Goal: Answer question/provide support: Share knowledge or assist other users

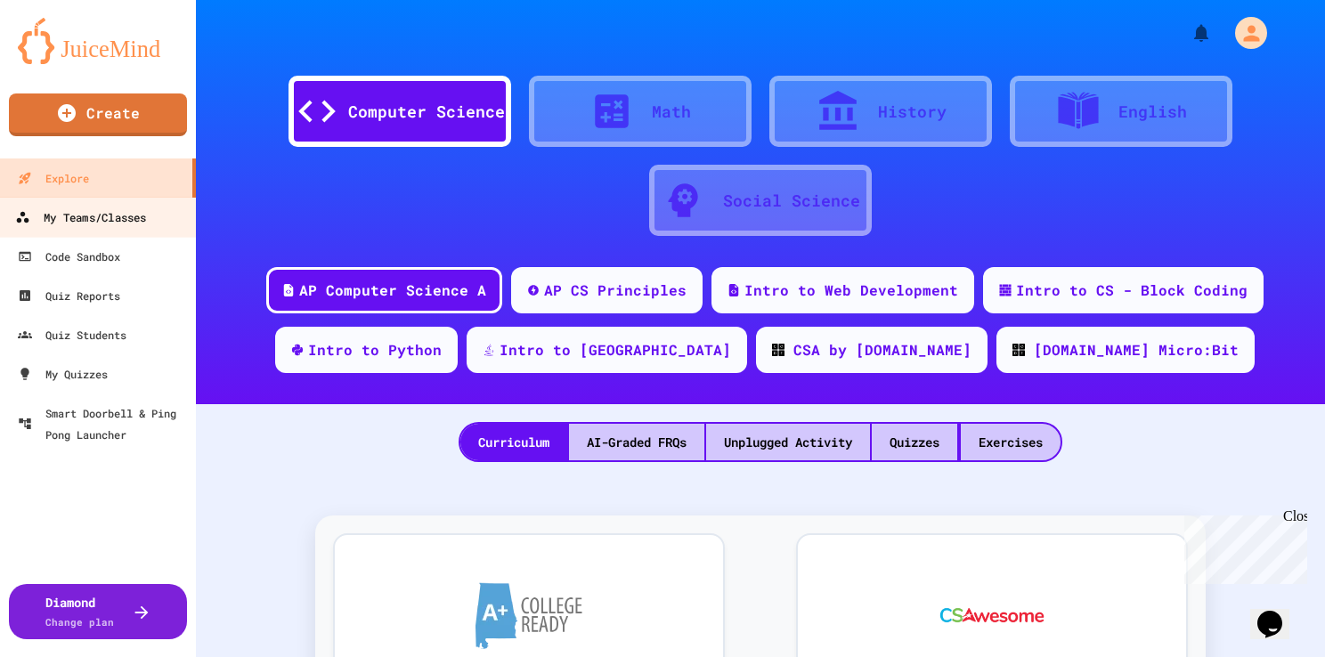
click at [61, 219] on div "My Teams/Classes" at bounding box center [80, 218] width 131 height 22
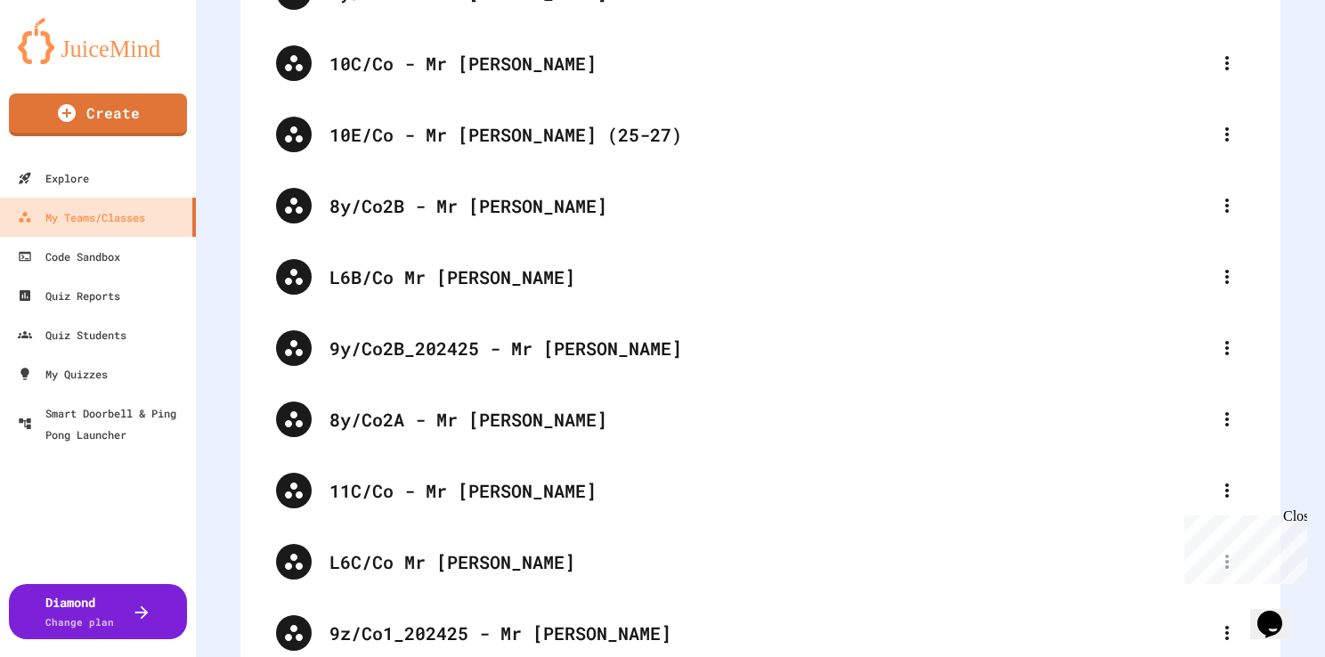
scroll to position [1787, 0]
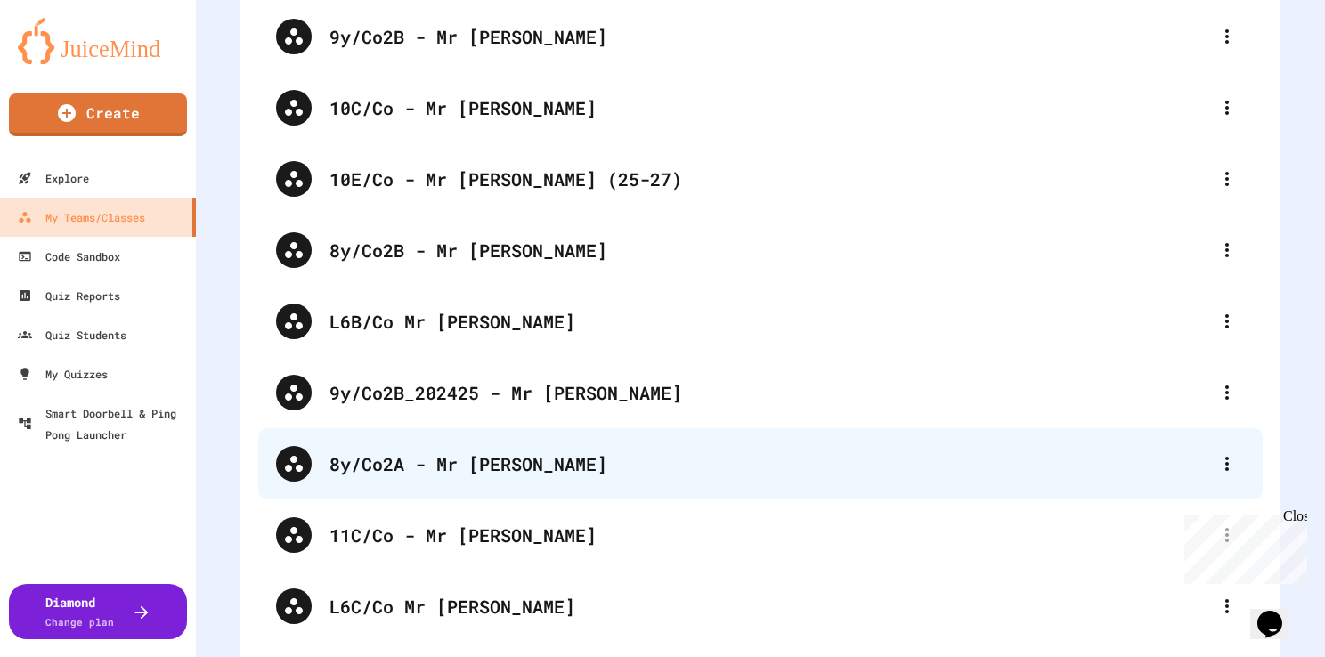
click at [484, 457] on div "8y/Co2A - Mr [PERSON_NAME]" at bounding box center [770, 464] width 880 height 27
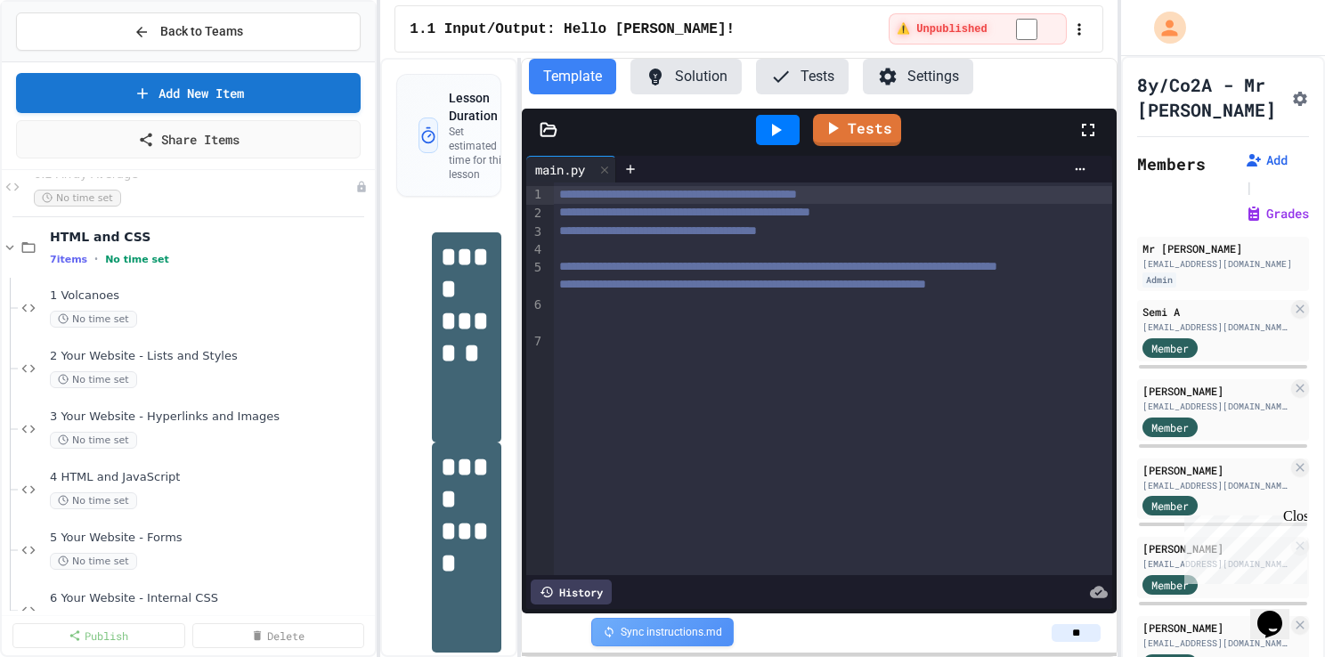
scroll to position [919, 0]
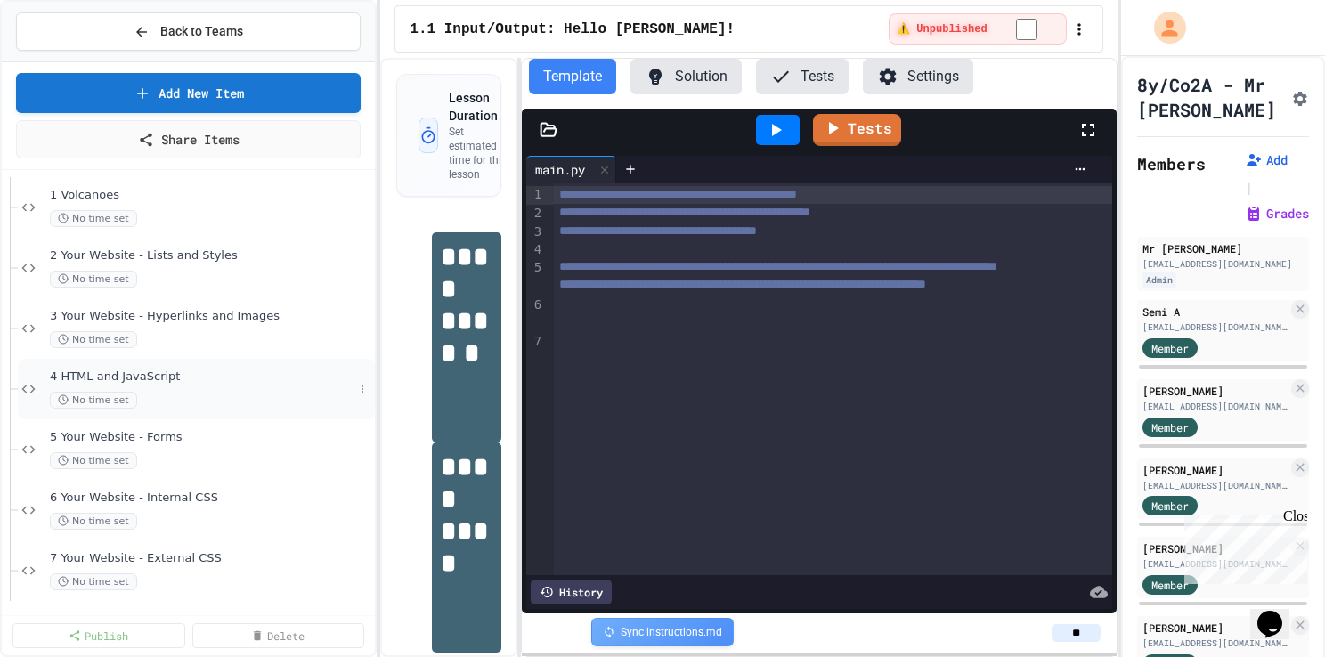
click at [102, 385] on div "4 HTML and JavaScript No time set" at bounding box center [202, 389] width 304 height 39
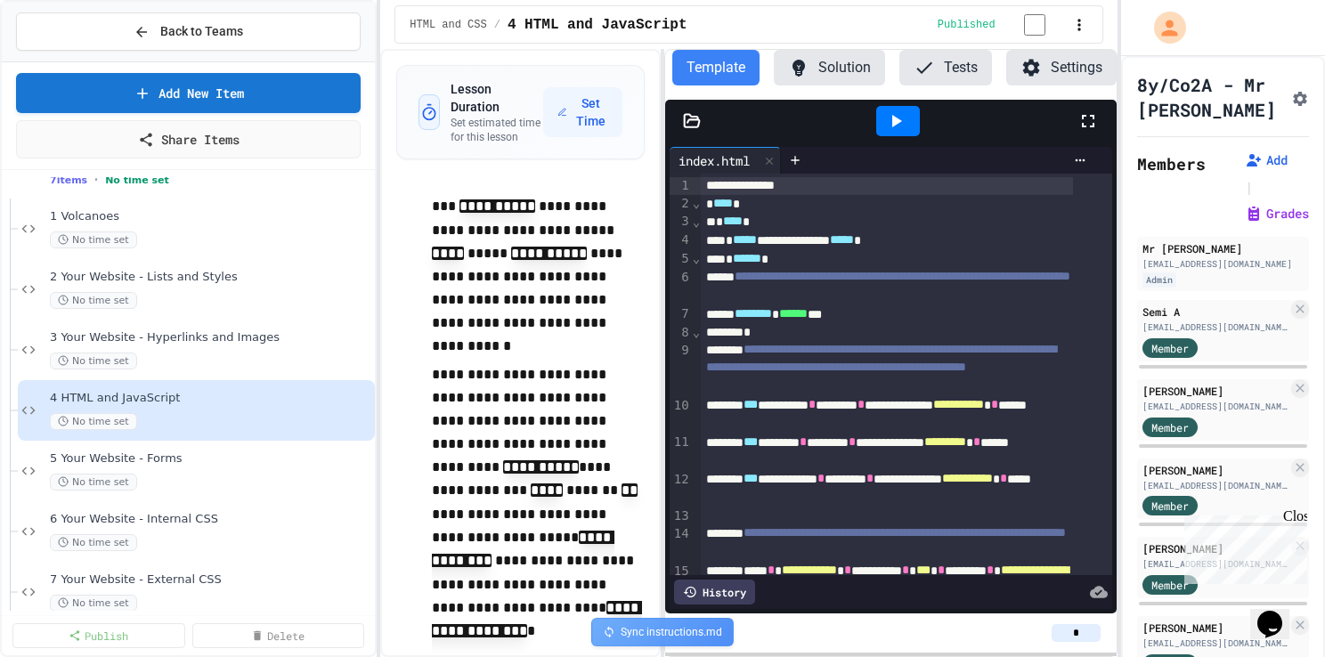
click at [664, 319] on div "**********" at bounding box center [748, 353] width 737 height 608
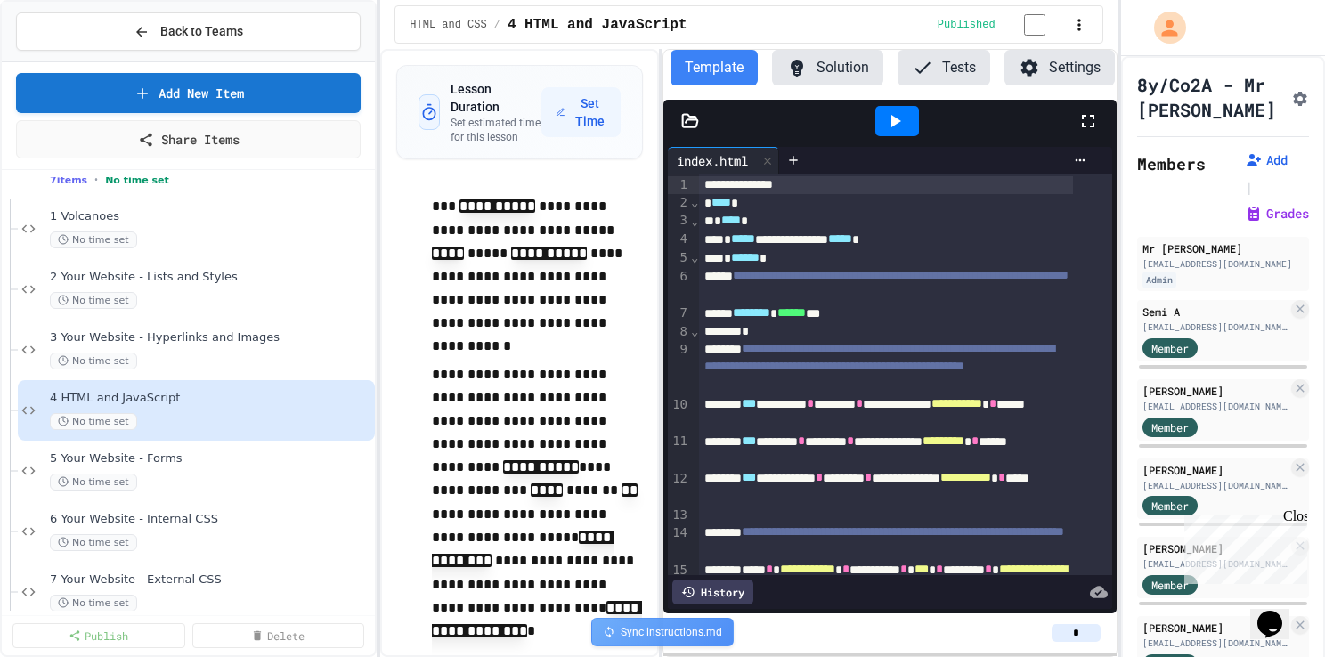
scroll to position [0, 0]
click at [130, 465] on div "5 Your Website - Forms No time set" at bounding box center [202, 471] width 304 height 39
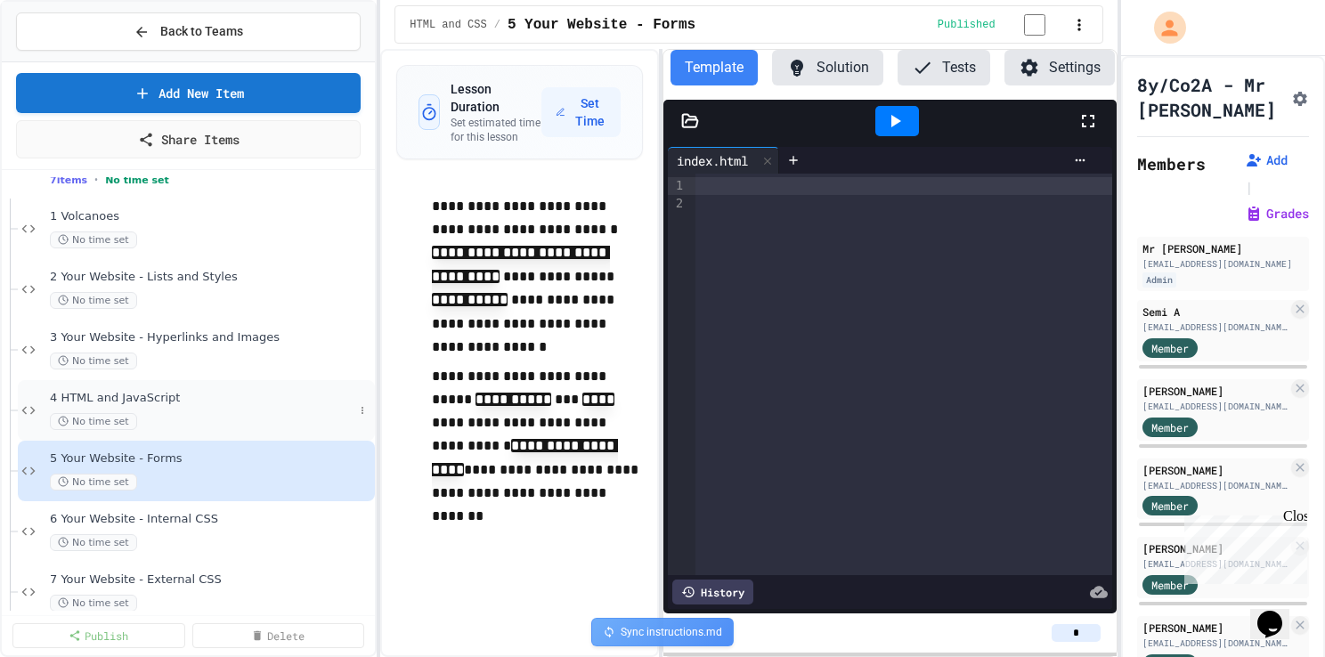
click at [139, 405] on div "4 HTML and JavaScript No time set" at bounding box center [202, 410] width 304 height 39
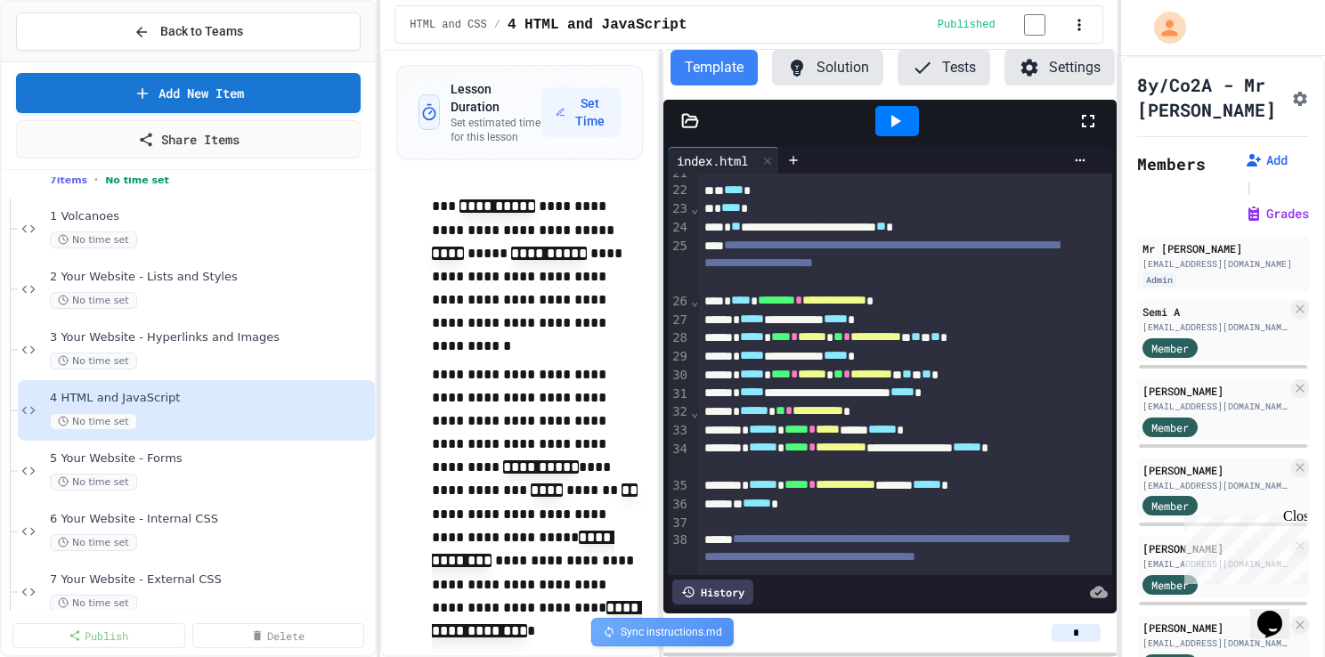
scroll to position [577, 0]
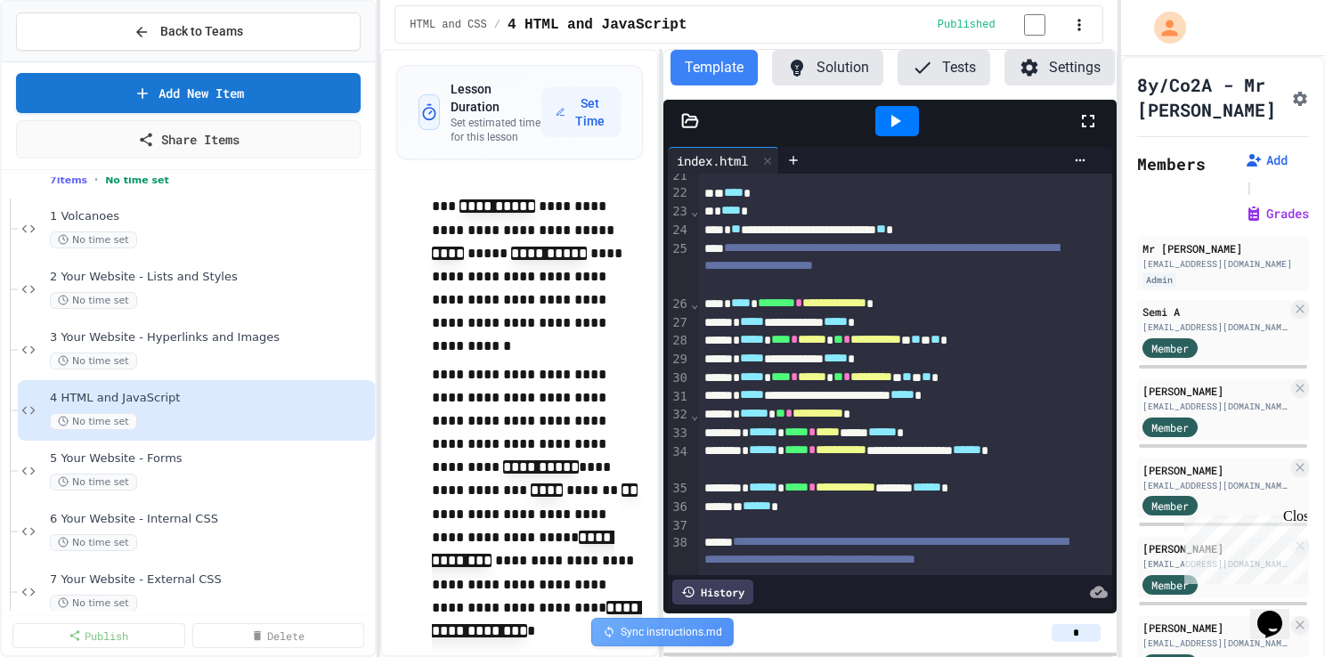
click at [1275, 615] on icon "Chat widget" at bounding box center [1270, 624] width 25 height 27
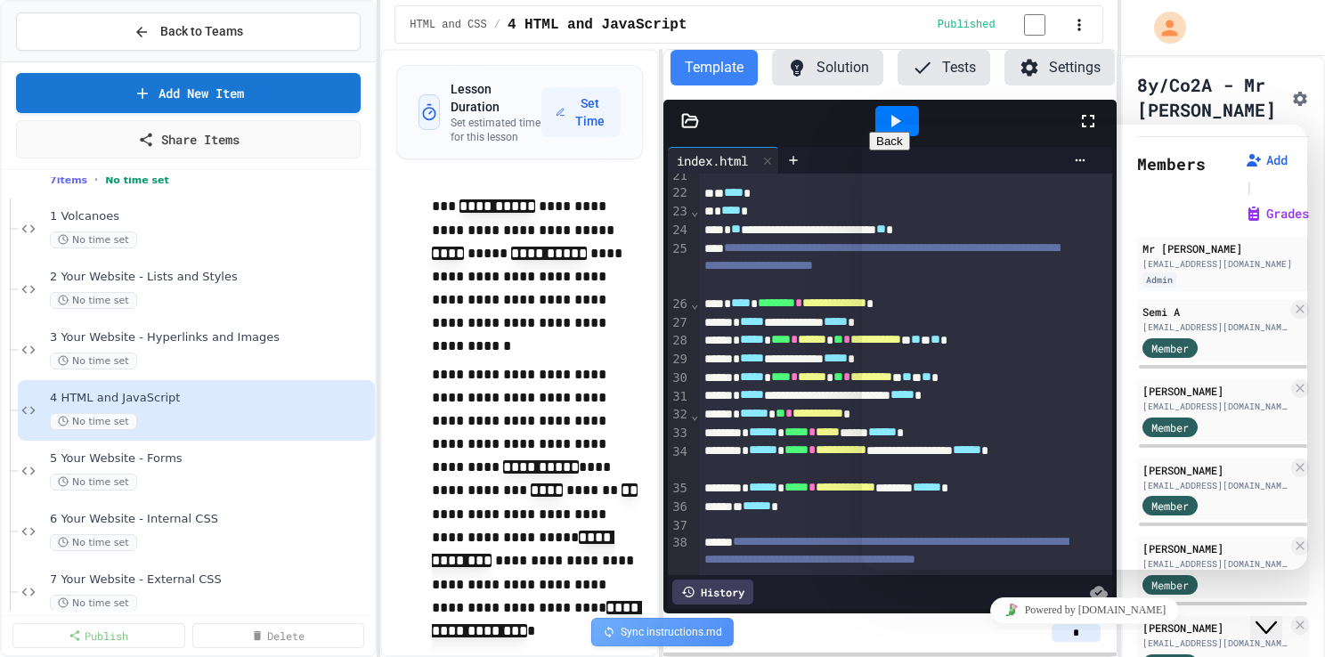
click at [952, 633] on div "Hi there Chat now! We typically reply in a few minutes" at bounding box center [1084, 633] width 431 height 0
click at [909, 633] on textarea at bounding box center [938, 640] width 138 height 14
type textarea "**********"
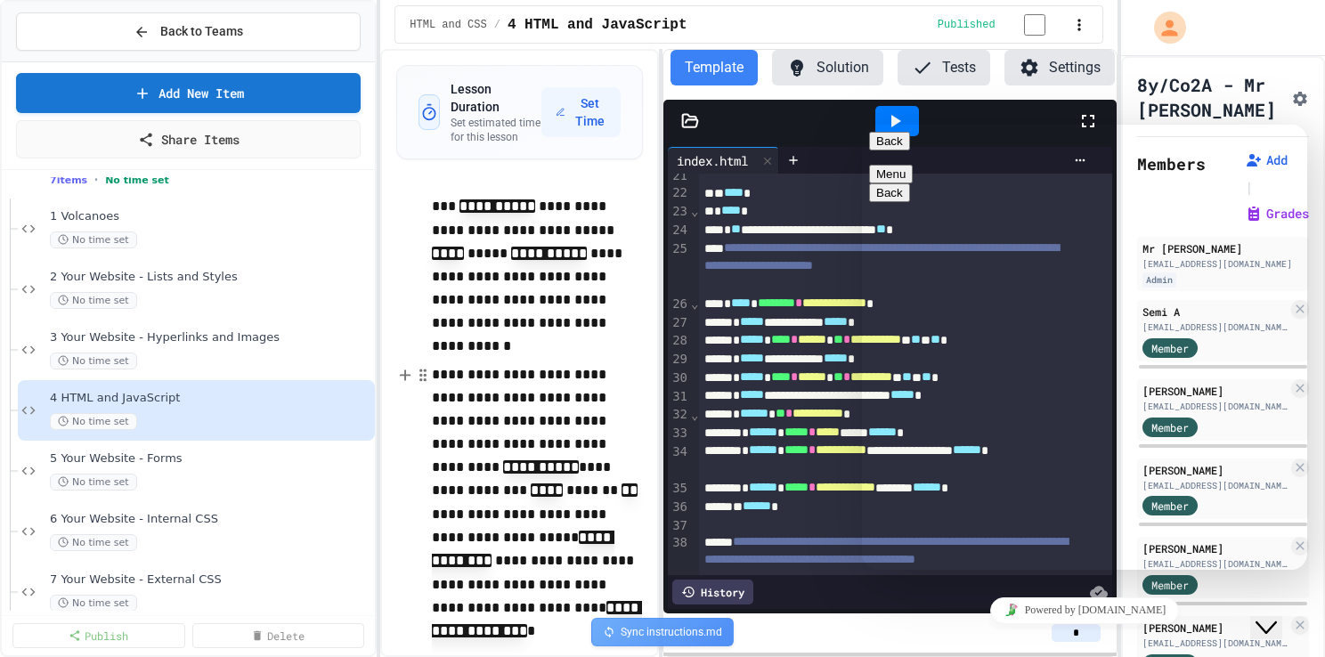
click at [524, 390] on p "**********" at bounding box center [537, 507] width 211 height 288
click at [887, 151] on button "Back" at bounding box center [889, 141] width 41 height 19
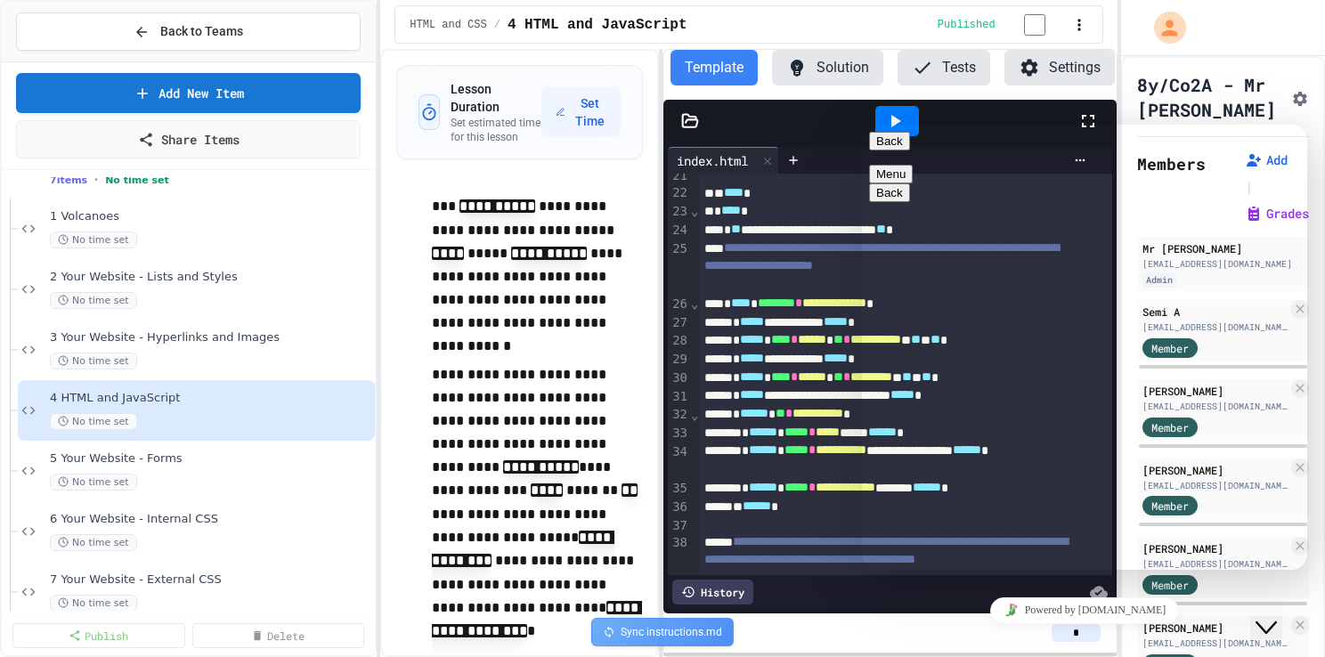
click at [1278, 628] on button "Close Chat This icon closes the chat window." at bounding box center [1267, 627] width 32 height 23
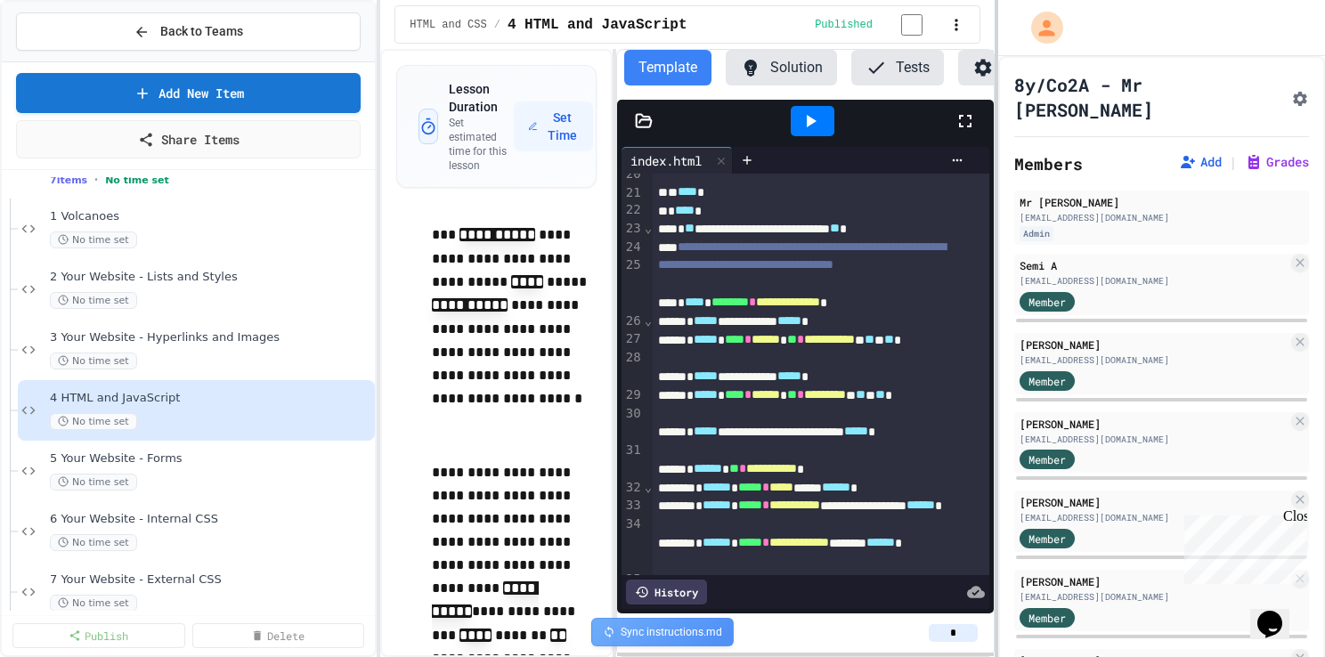
scroll to position [651, 0]
click at [995, 428] on div at bounding box center [997, 328] width 4 height 657
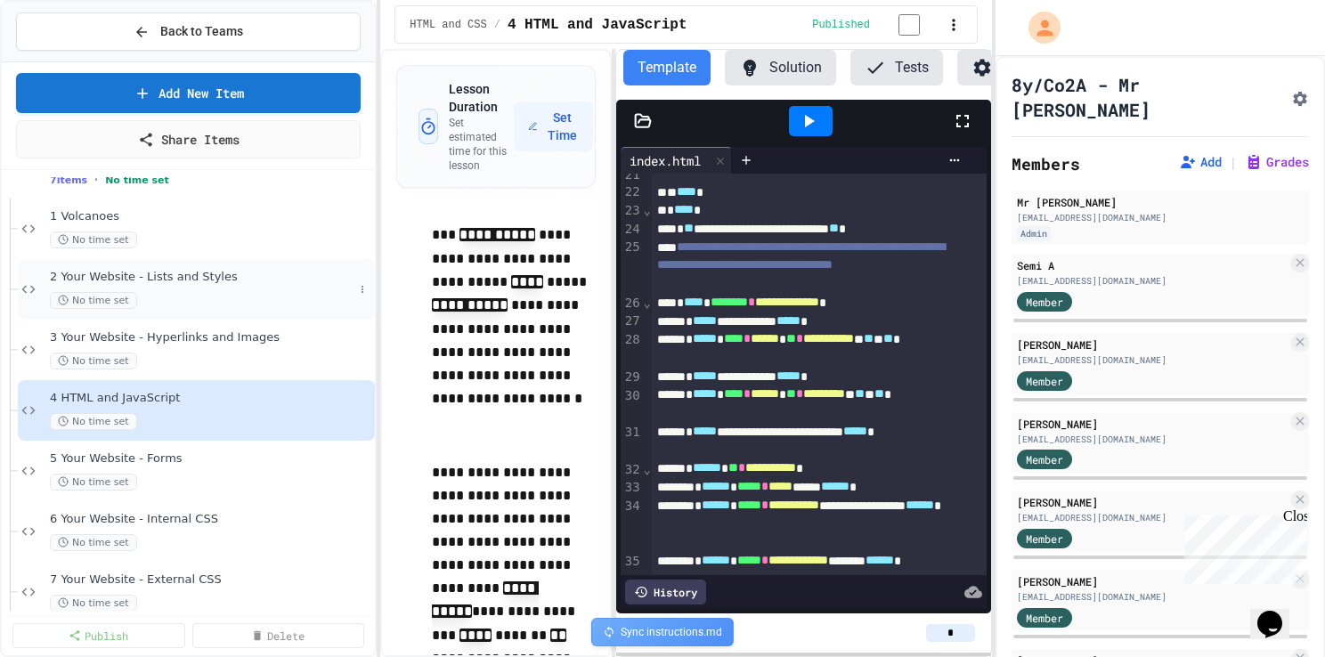
click at [187, 296] on div "No time set" at bounding box center [202, 300] width 304 height 17
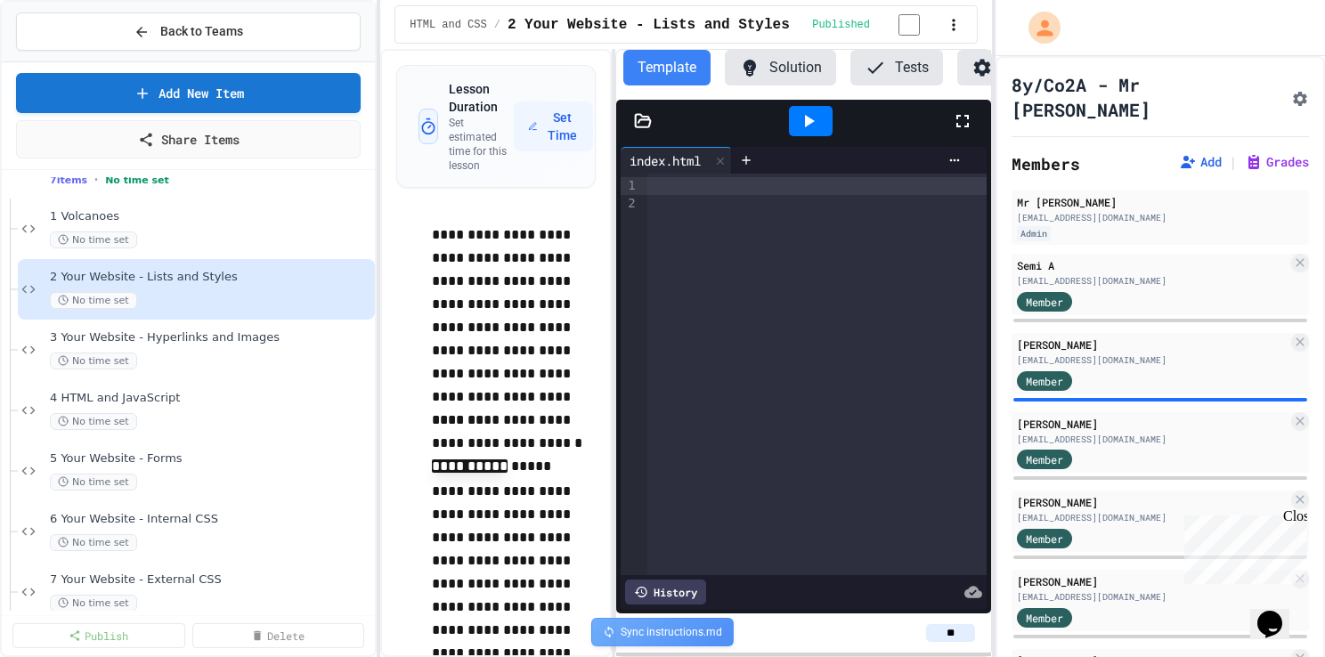
click at [1277, 613] on icon "Chat widget" at bounding box center [1270, 624] width 25 height 27
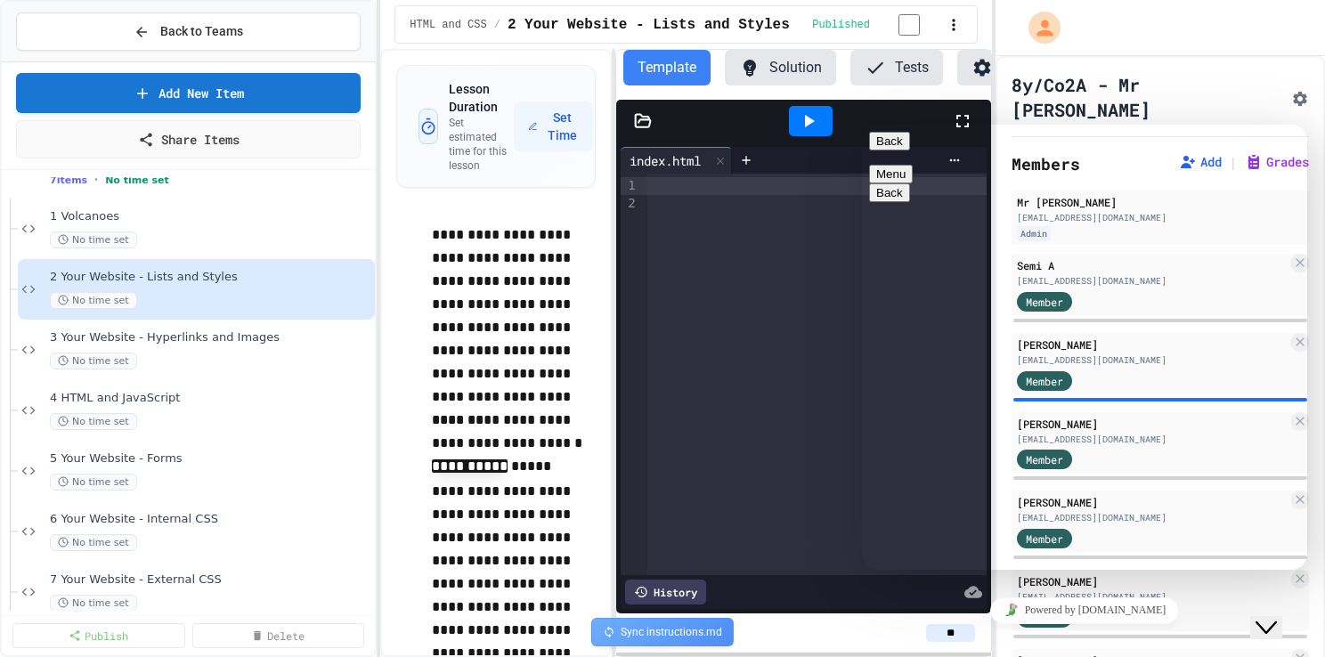
type textarea "**********"
click at [527, 314] on p "**********" at bounding box center [513, 316] width 163 height 185
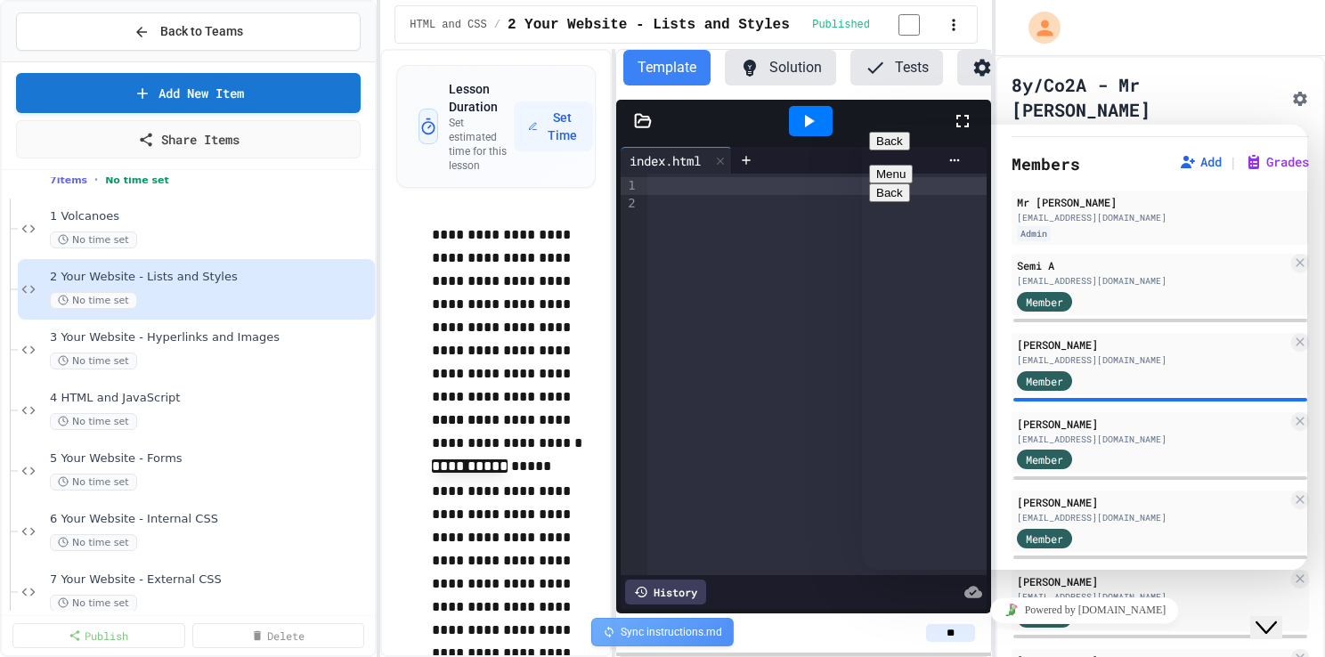
click at [1269, 622] on icon "Chat widget" at bounding box center [1266, 628] width 21 height 12
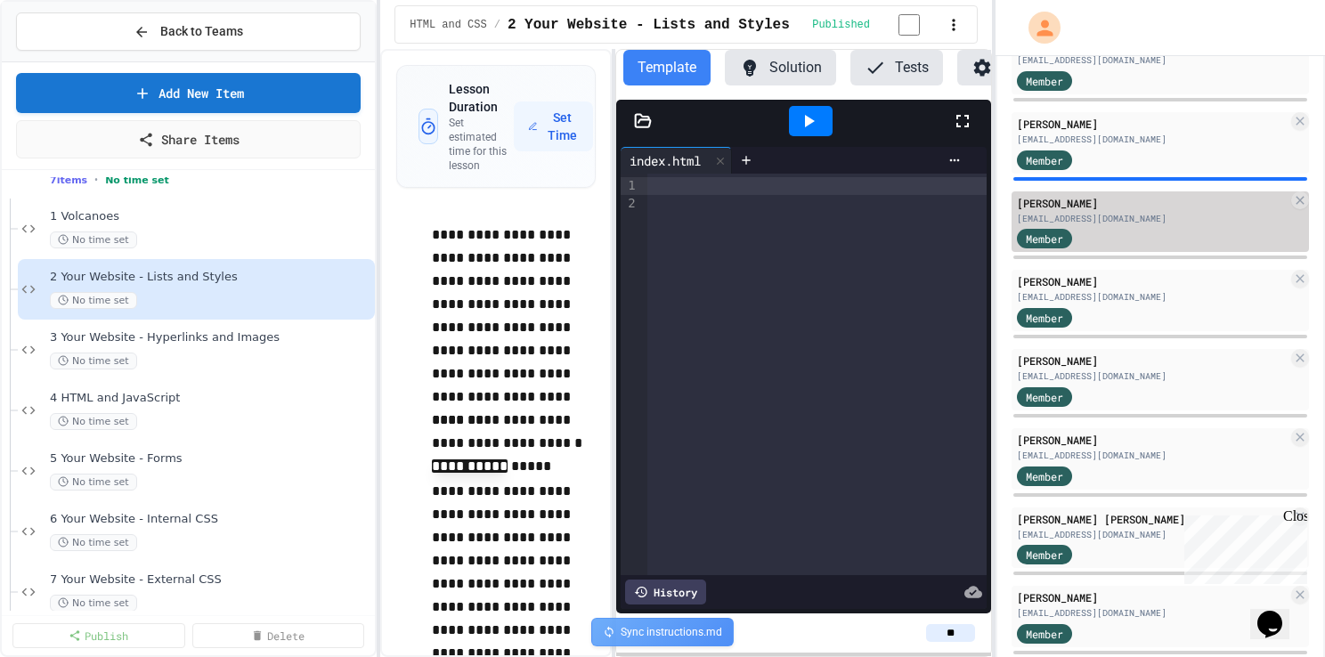
scroll to position [223, 0]
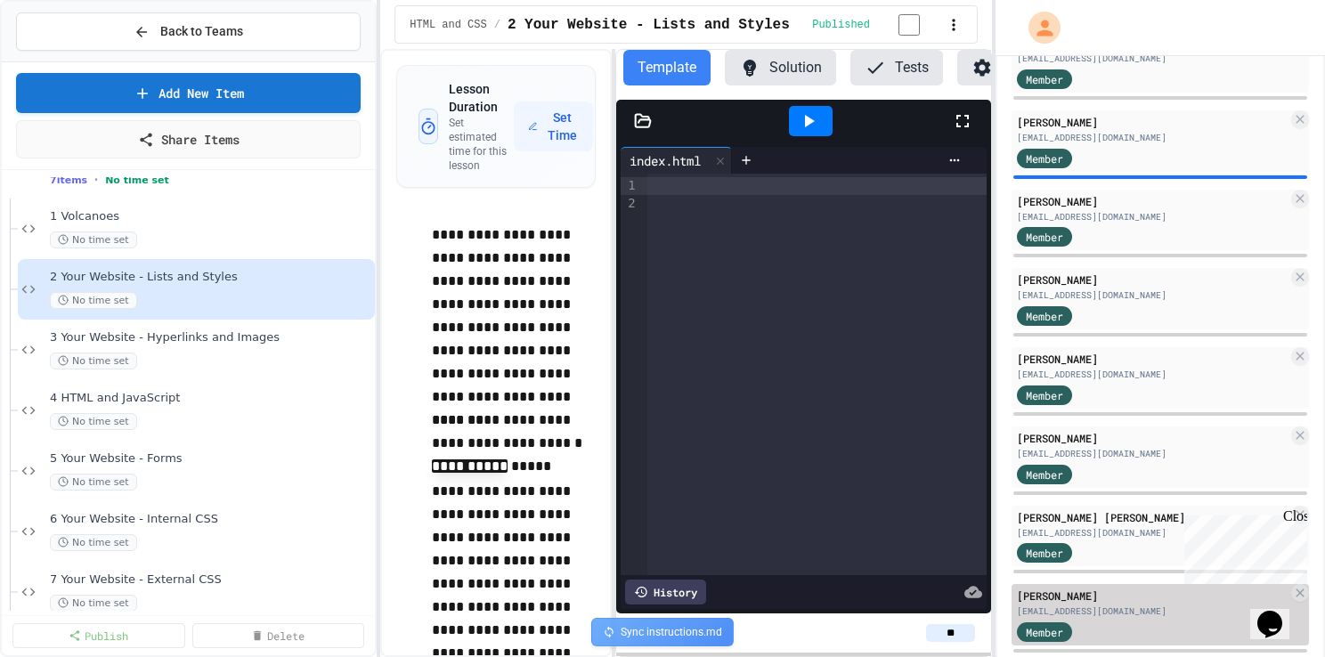
click at [1151, 620] on div "Member" at bounding box center [1152, 631] width 271 height 22
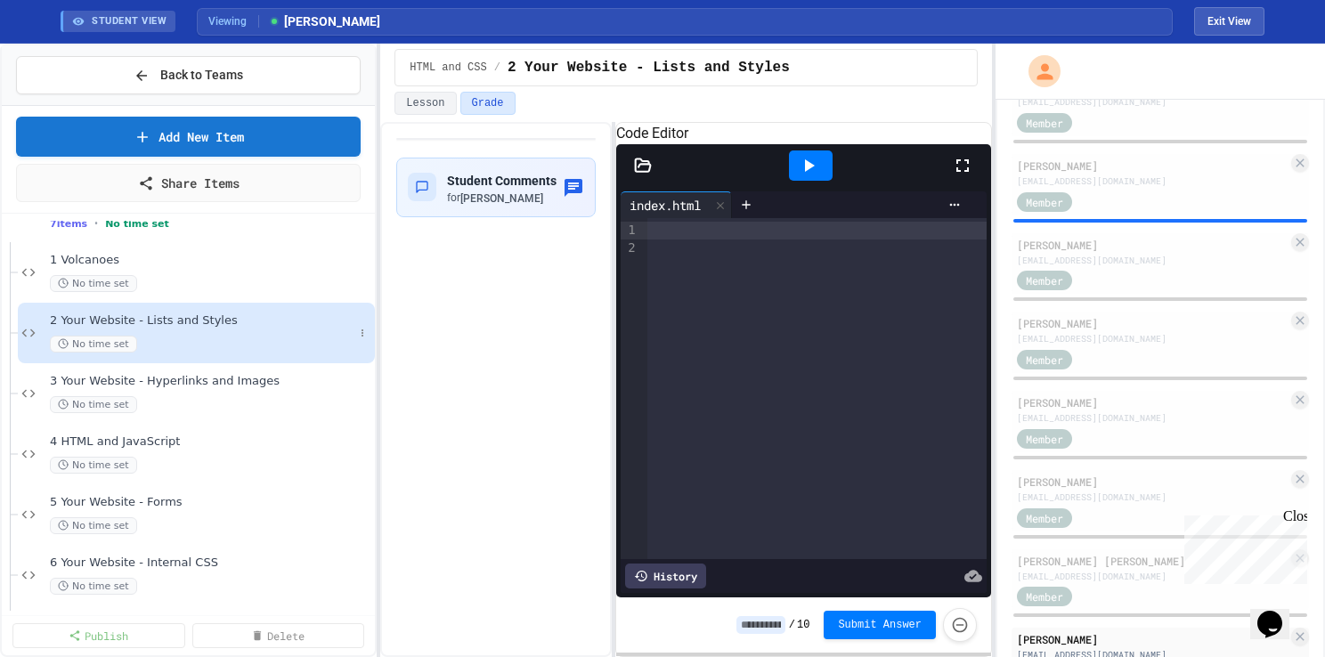
click at [216, 336] on div "No time set" at bounding box center [202, 344] width 304 height 17
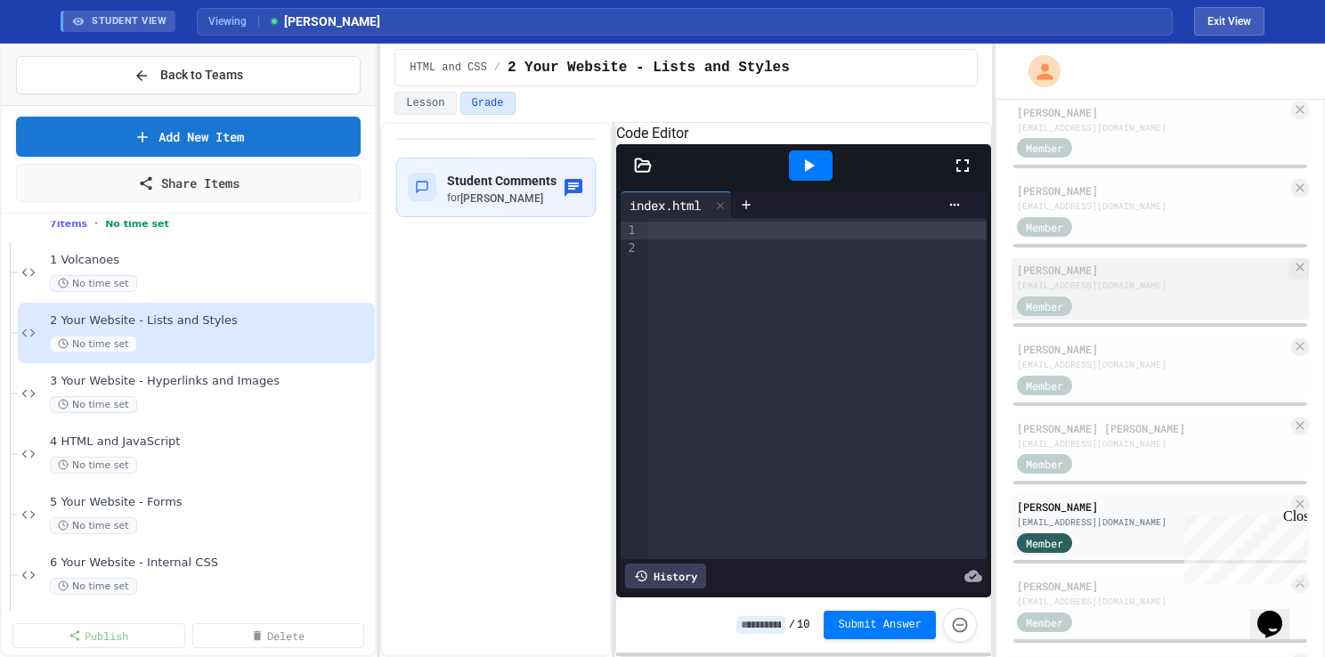
scroll to position [359, 0]
click at [1123, 275] on div "[EMAIL_ADDRESS][DOMAIN_NAME]" at bounding box center [1152, 281] width 271 height 13
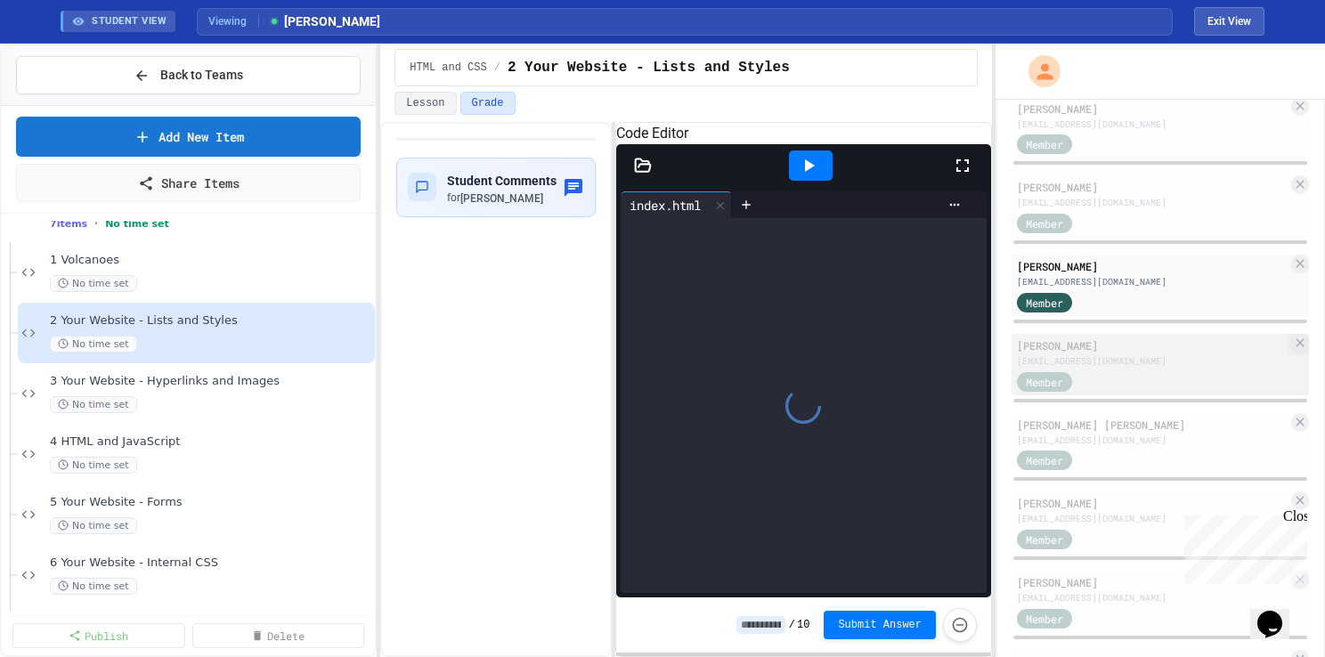
click at [1115, 338] on div "[PERSON_NAME]" at bounding box center [1152, 346] width 271 height 16
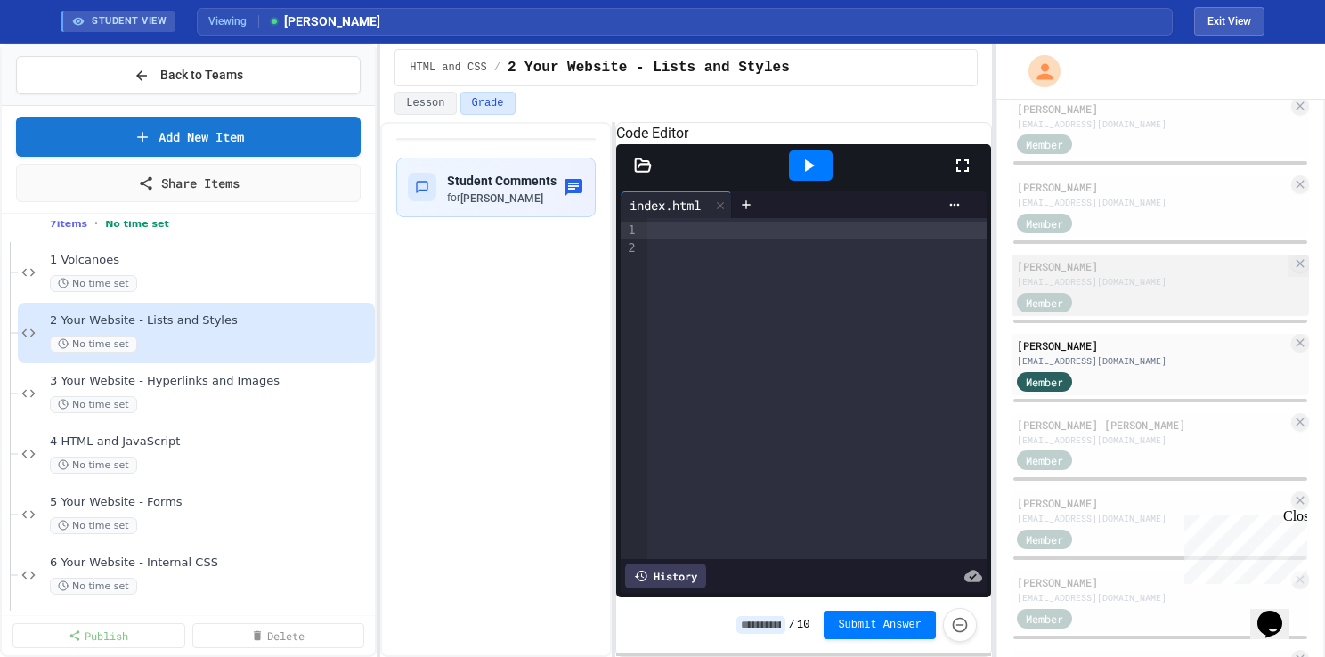
click at [1106, 290] on div "Member" at bounding box center [1152, 301] width 271 height 22
click at [1113, 355] on div "[EMAIL_ADDRESS][DOMAIN_NAME]" at bounding box center [1152, 361] width 271 height 13
click at [1141, 290] on div "Member" at bounding box center [1152, 301] width 271 height 22
click at [175, 382] on span "3 Your Website - Hyperlinks and Images" at bounding box center [202, 381] width 304 height 15
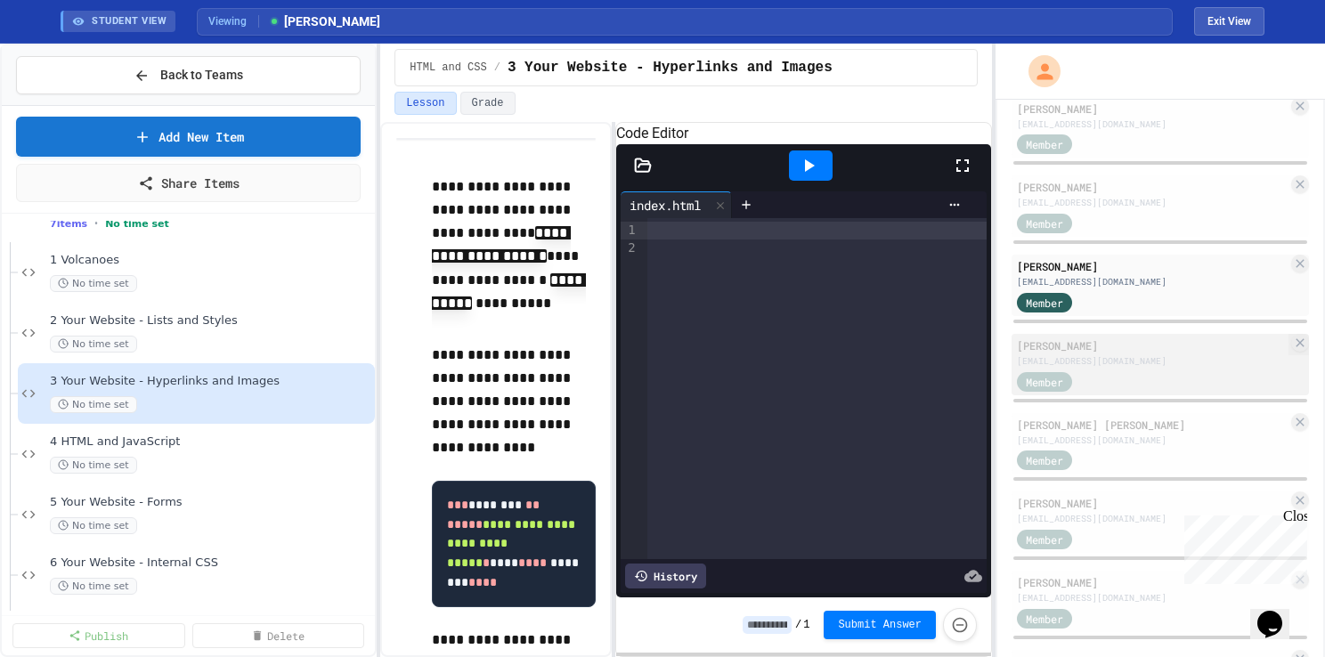
click at [1125, 338] on div "[PERSON_NAME]" at bounding box center [1152, 346] width 271 height 16
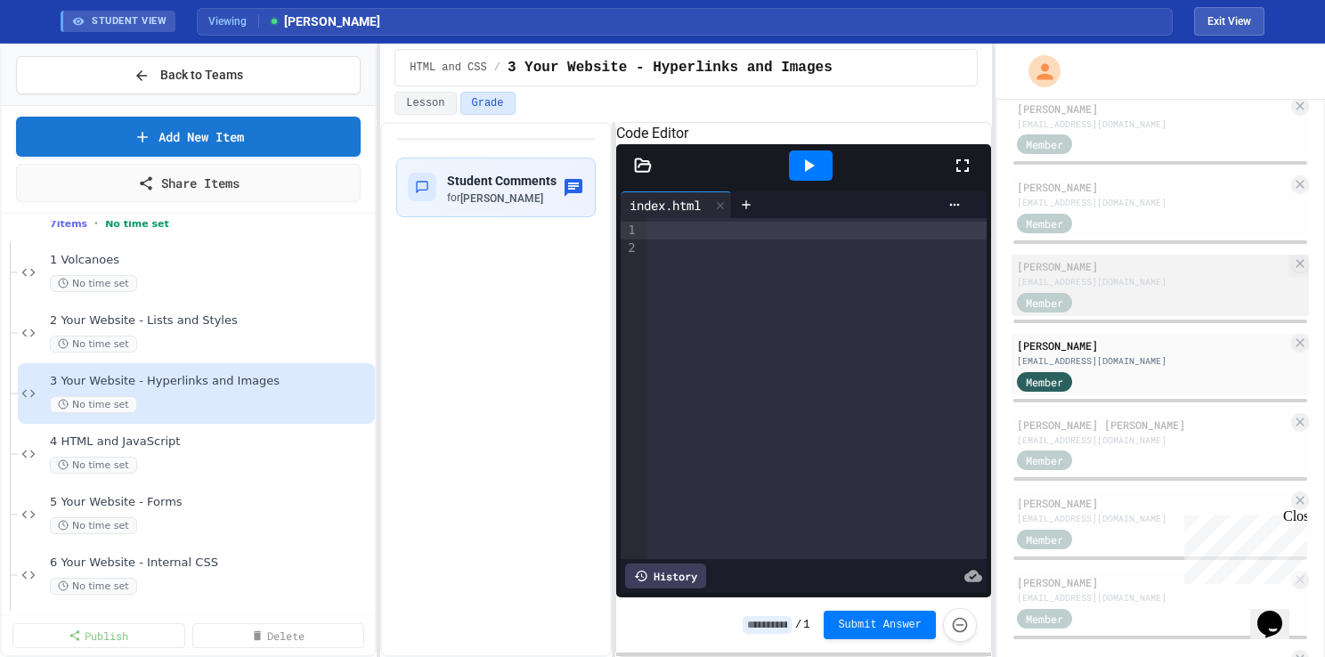
click at [1122, 258] on div "[PERSON_NAME]" at bounding box center [1152, 266] width 271 height 16
click at [100, 275] on span "No time set" at bounding box center [93, 283] width 87 height 17
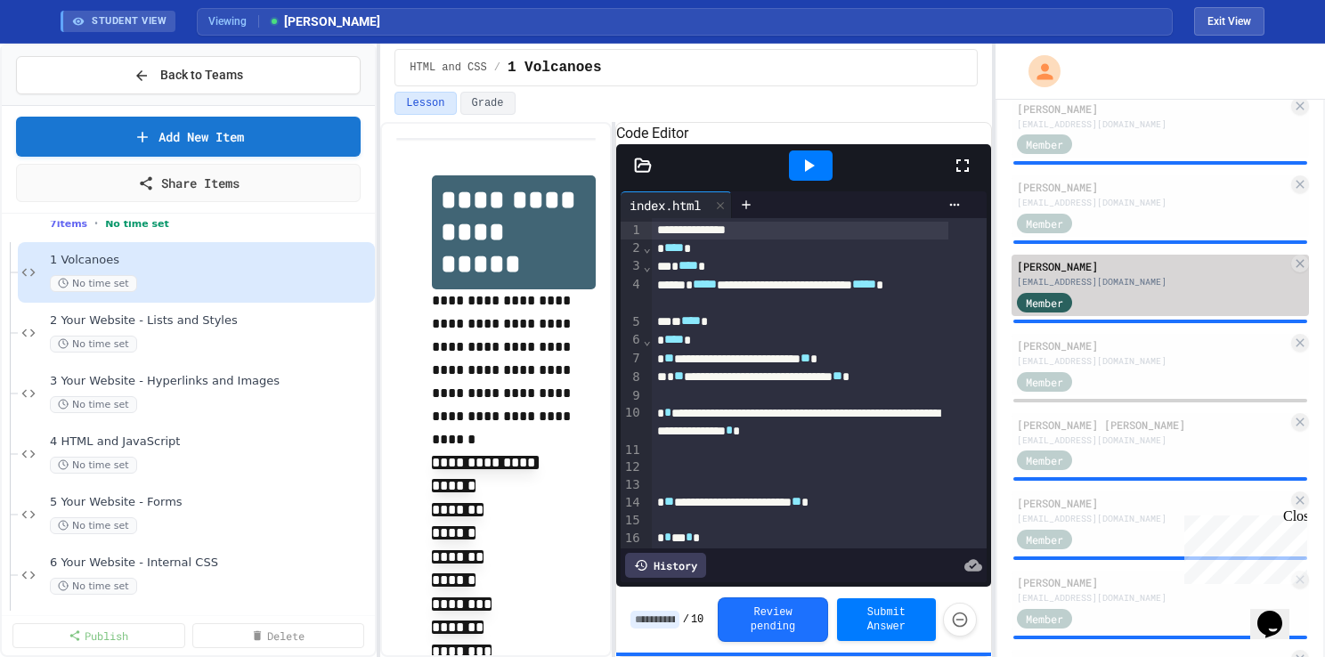
click at [1158, 290] on div "Member" at bounding box center [1152, 301] width 271 height 22
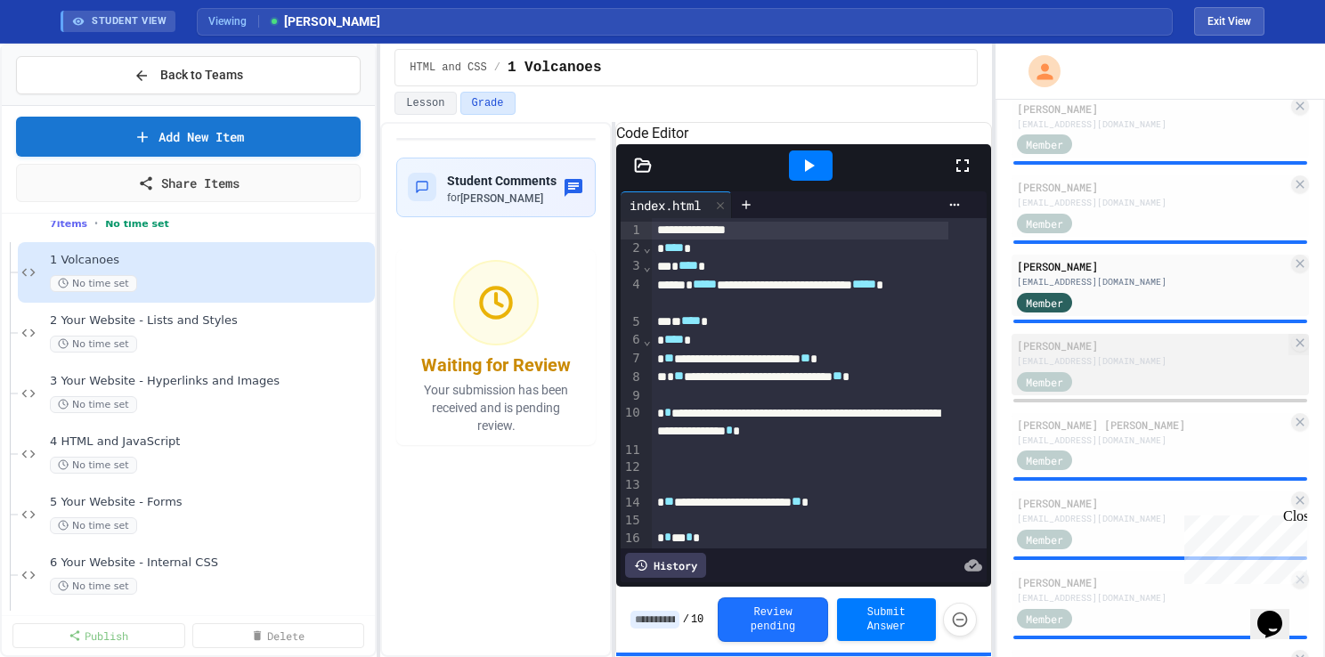
click at [1146, 338] on div "[PERSON_NAME]" at bounding box center [1152, 346] width 271 height 16
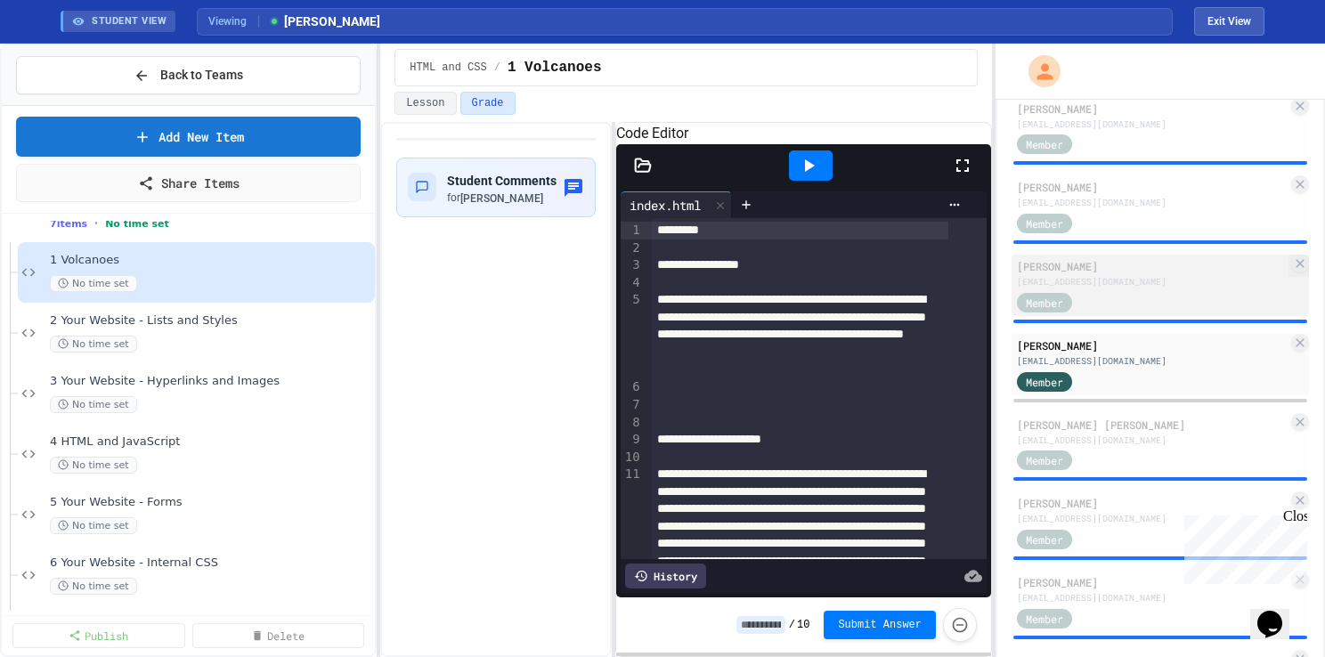
click at [1112, 275] on div "[EMAIL_ADDRESS][DOMAIN_NAME]" at bounding box center [1152, 281] width 271 height 13
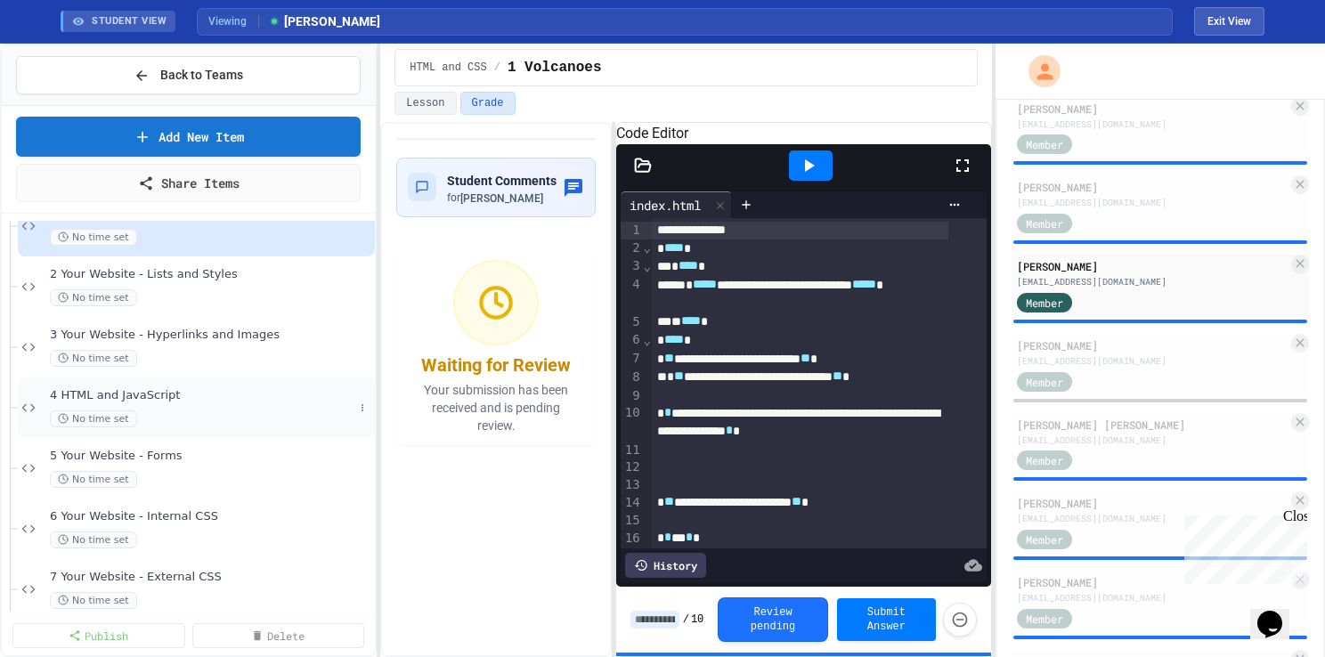
scroll to position [963, 0]
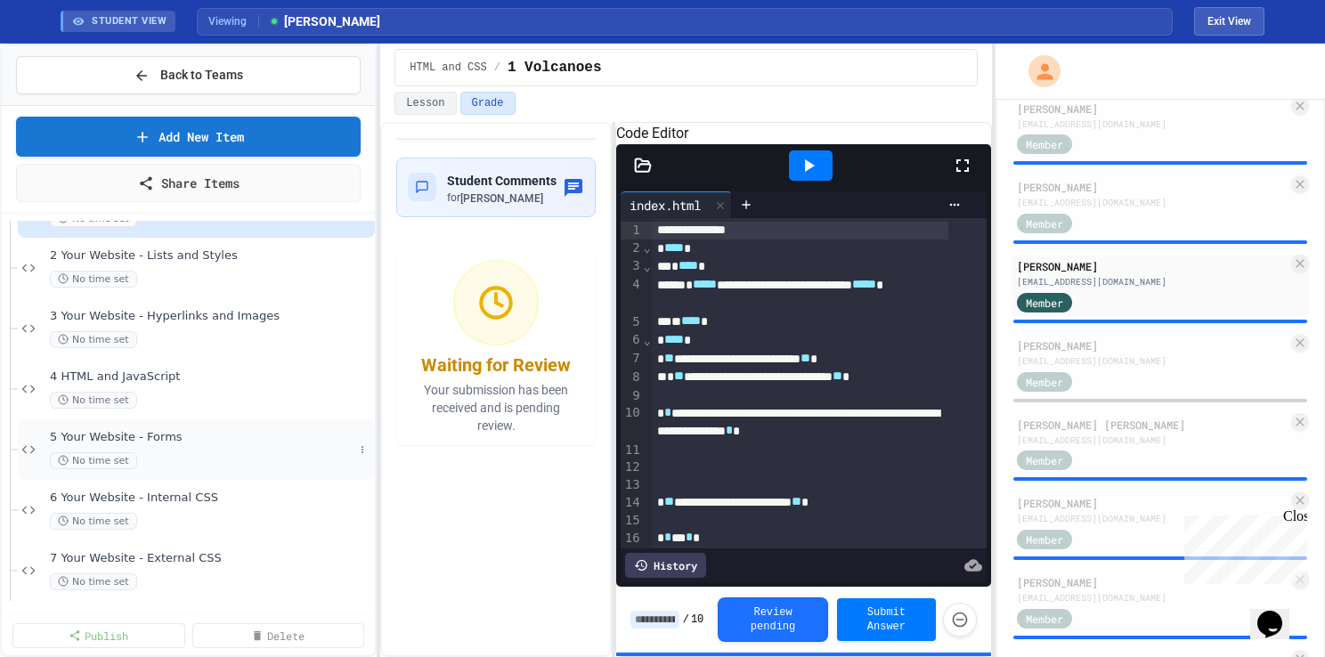
click at [183, 452] on div "No time set" at bounding box center [202, 460] width 304 height 17
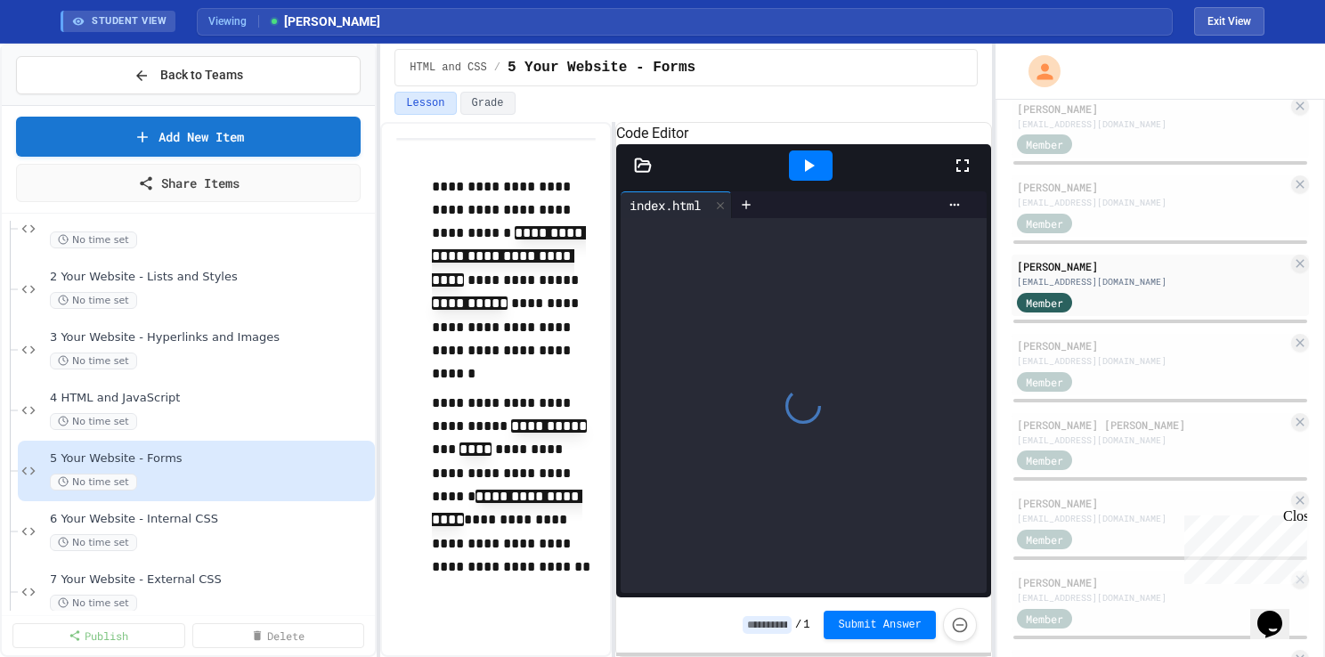
scroll to position [963, 0]
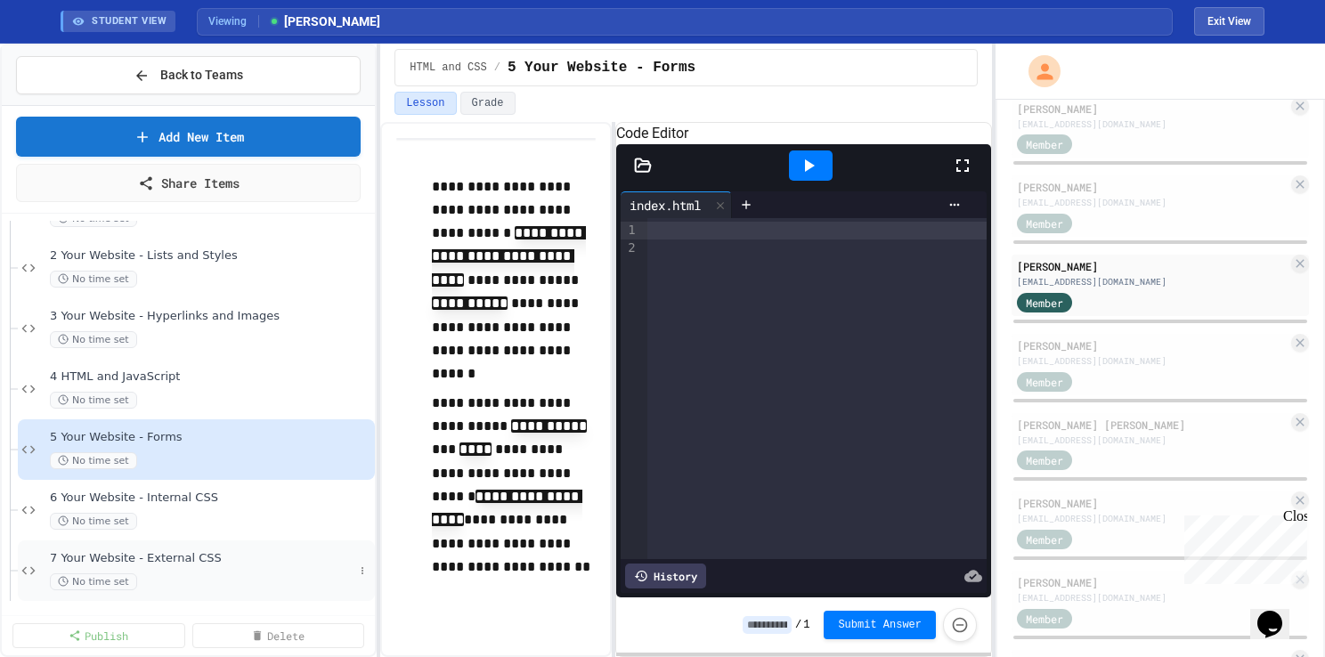
click at [214, 581] on div "No time set" at bounding box center [202, 582] width 304 height 17
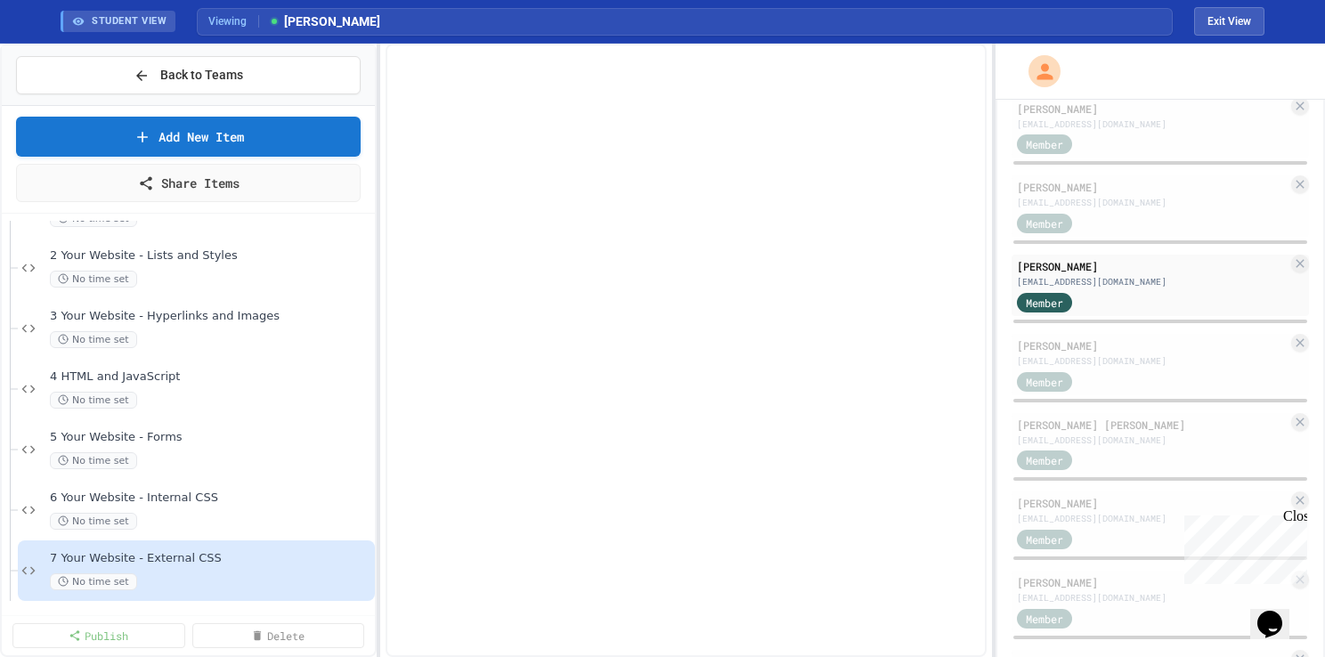
scroll to position [941, 0]
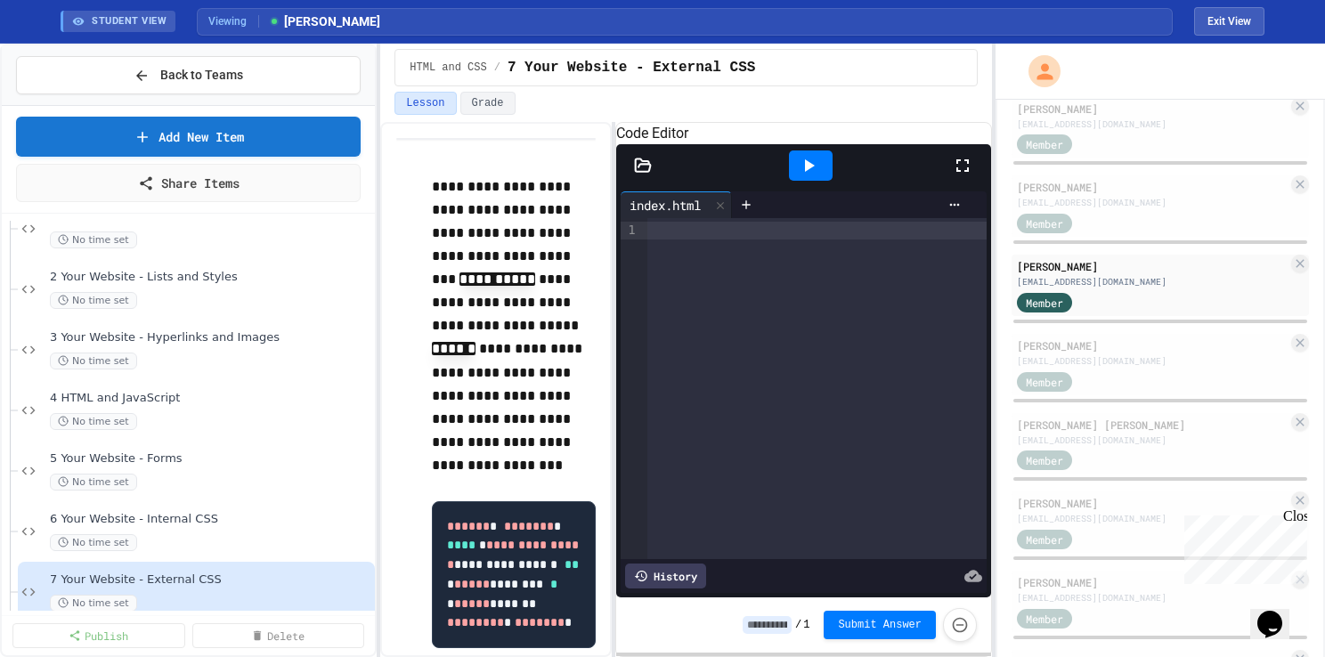
click at [192, 526] on div "6 Your Website - Internal CSS No time set" at bounding box center [211, 531] width 322 height 39
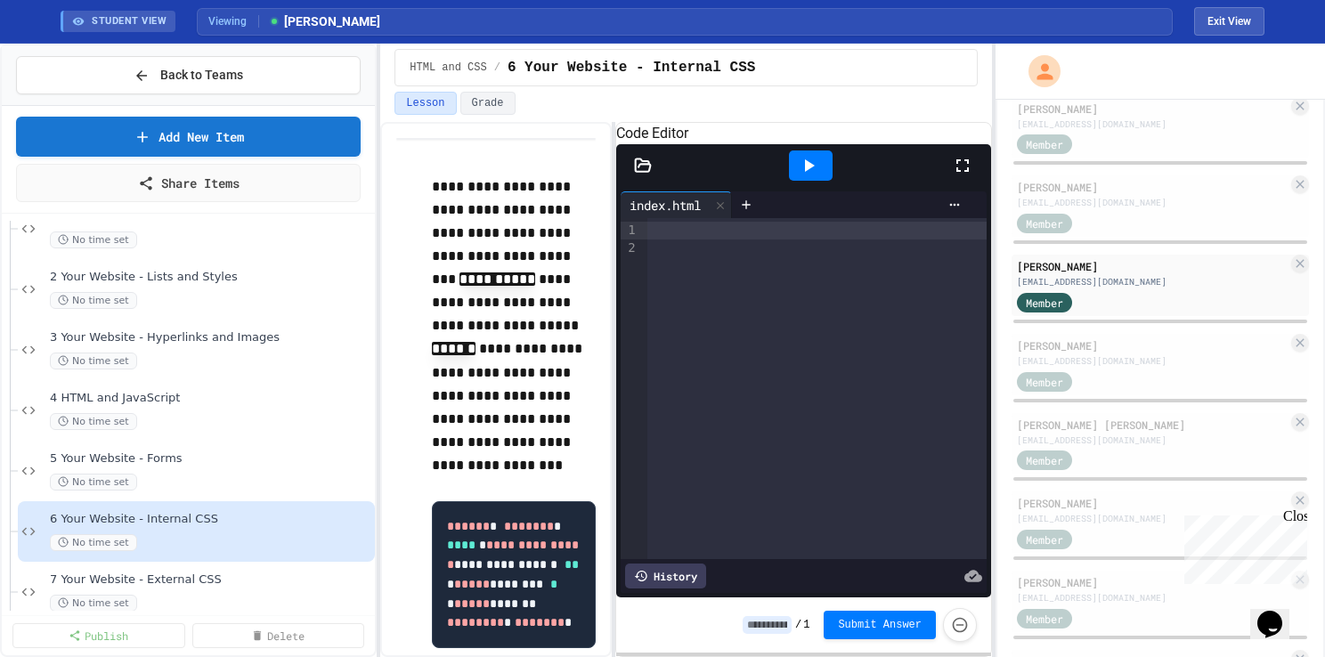
click at [181, 474] on div "No time set" at bounding box center [211, 482] width 322 height 17
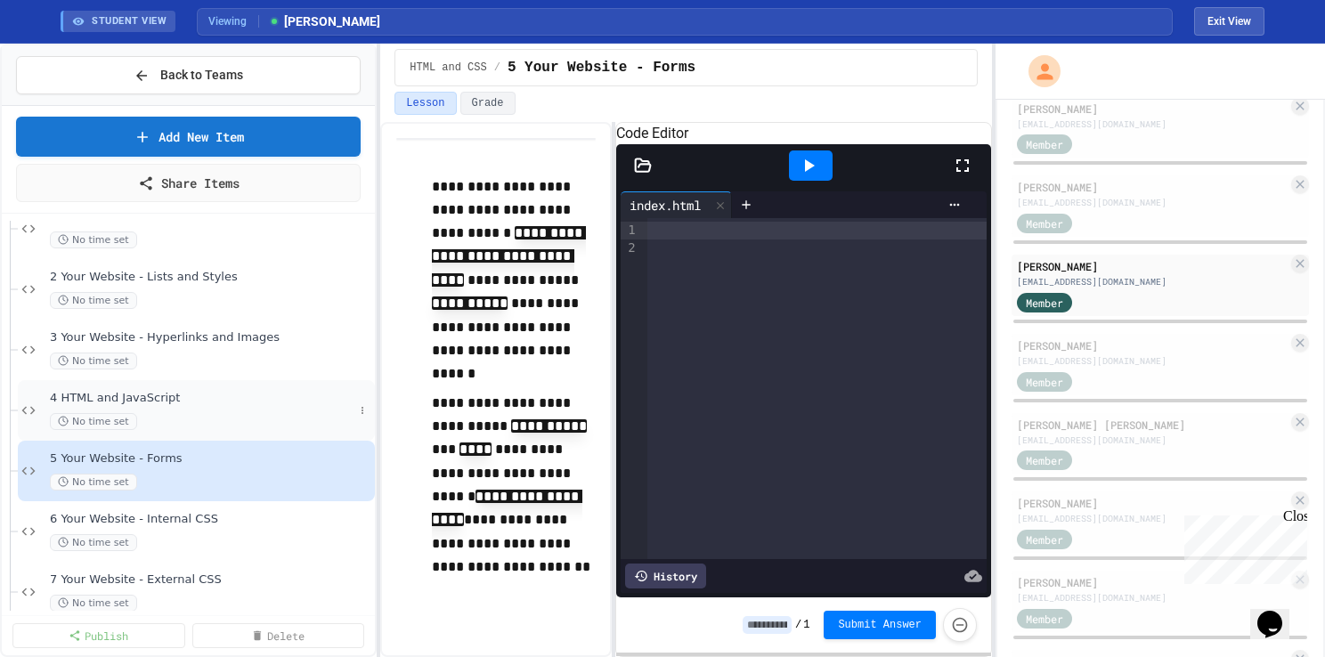
click at [174, 413] on div "No time set" at bounding box center [202, 421] width 304 height 17
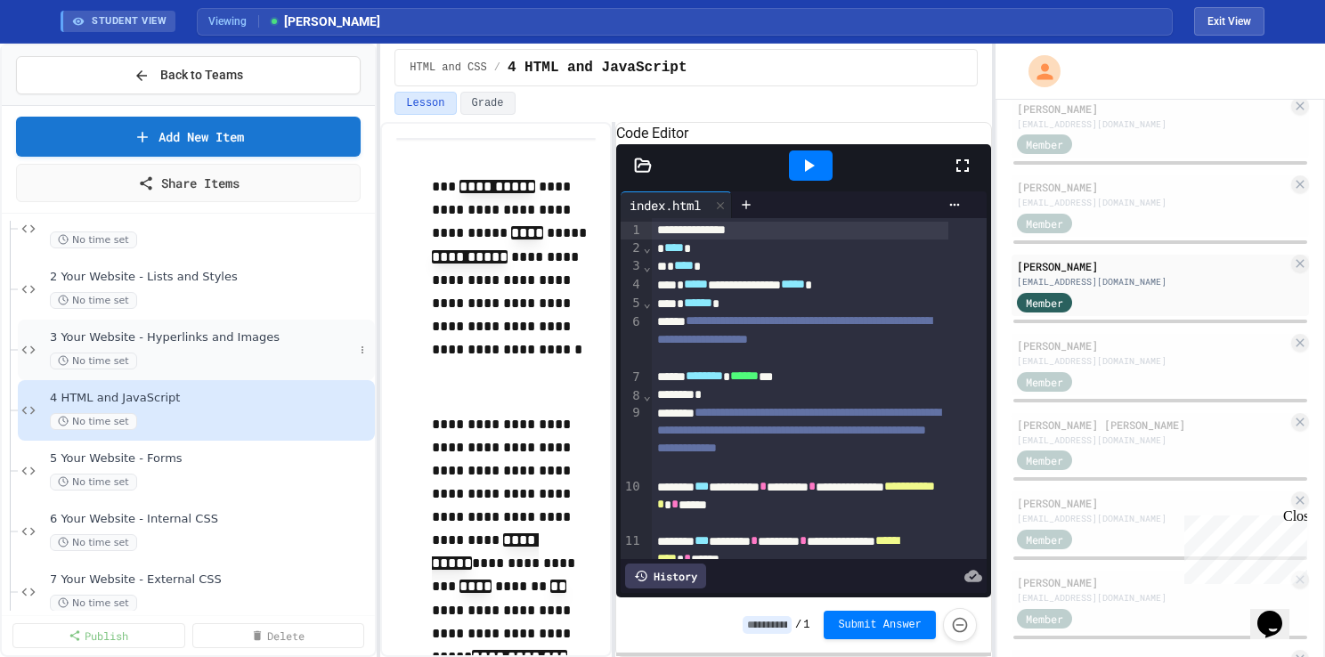
click at [126, 361] on span "No time set" at bounding box center [93, 361] width 87 height 17
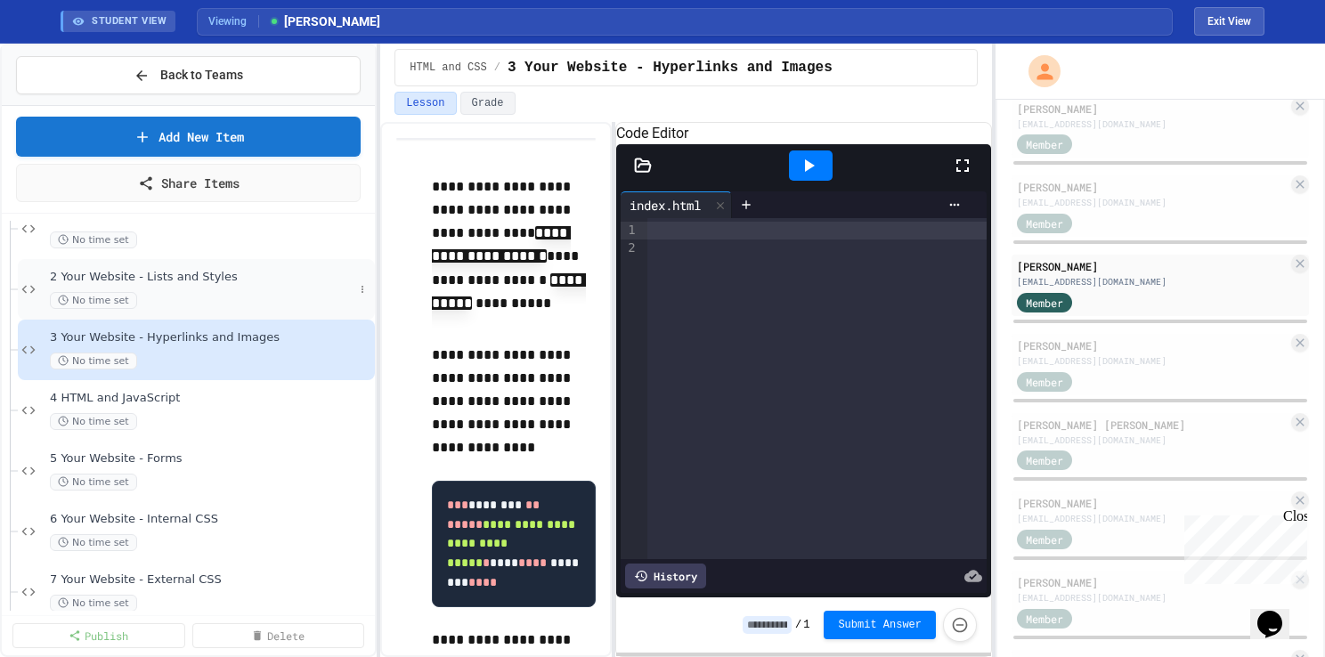
click at [181, 292] on div "No time set" at bounding box center [202, 300] width 304 height 17
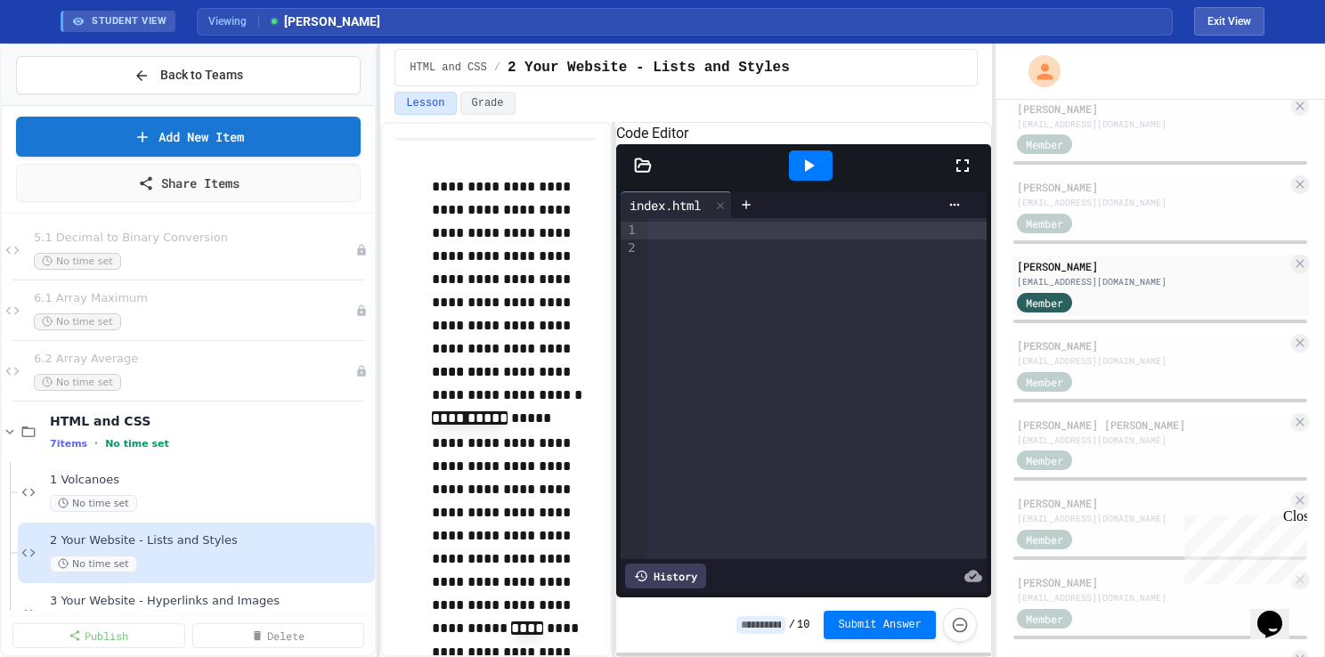
scroll to position [672, 0]
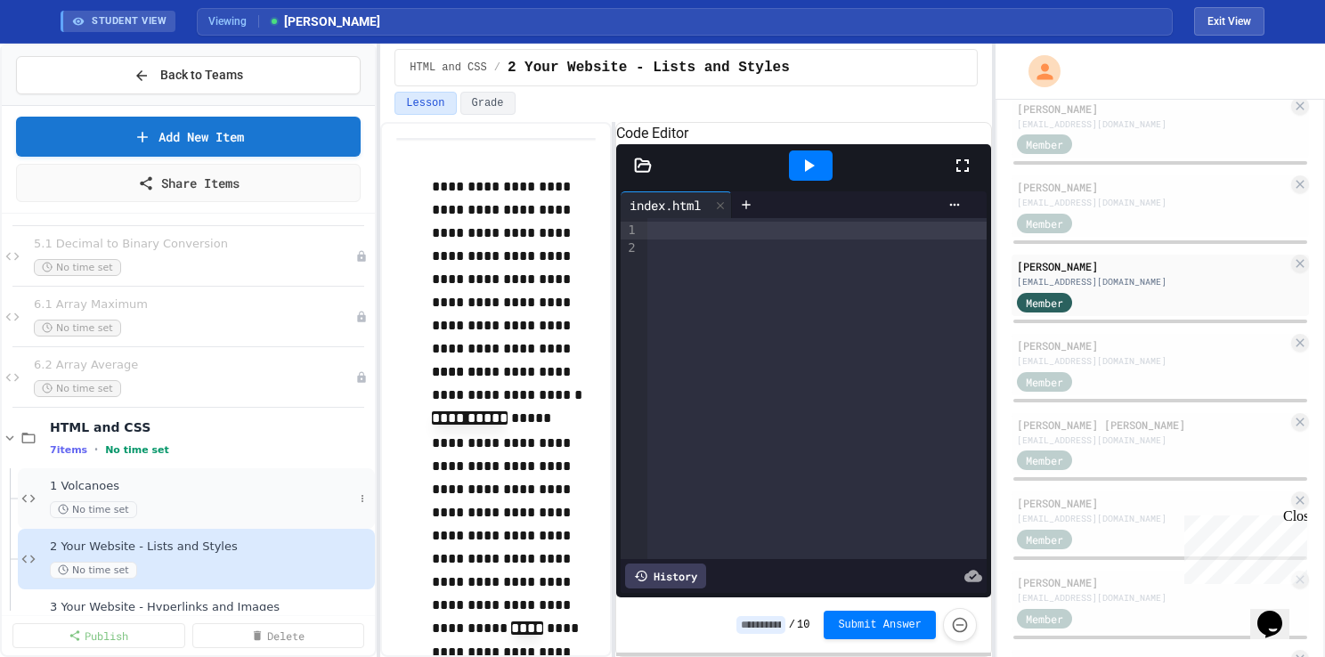
click at [159, 496] on div "1 Volcanoes No time set" at bounding box center [202, 498] width 304 height 39
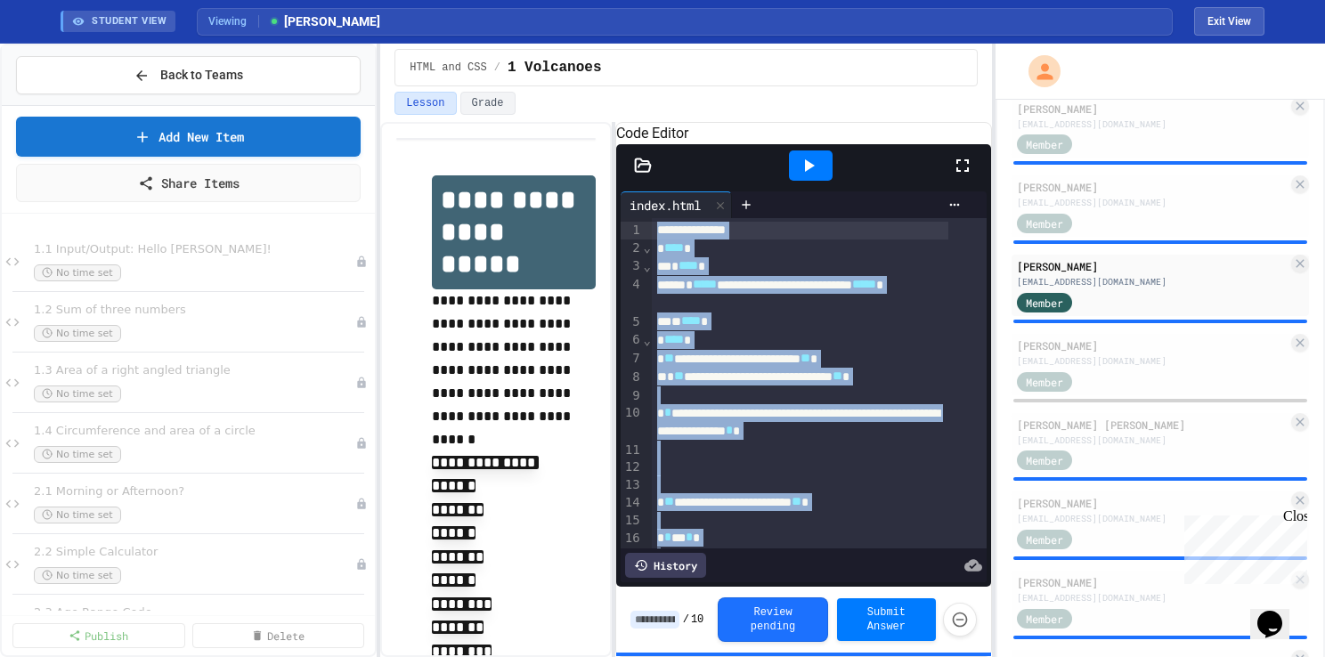
drag, startPoint x: 716, startPoint y: 505, endPoint x: 559, endPoint y: 221, distance: 324.5
click at [559, 221] on div "**********" at bounding box center [686, 389] width 612 height 535
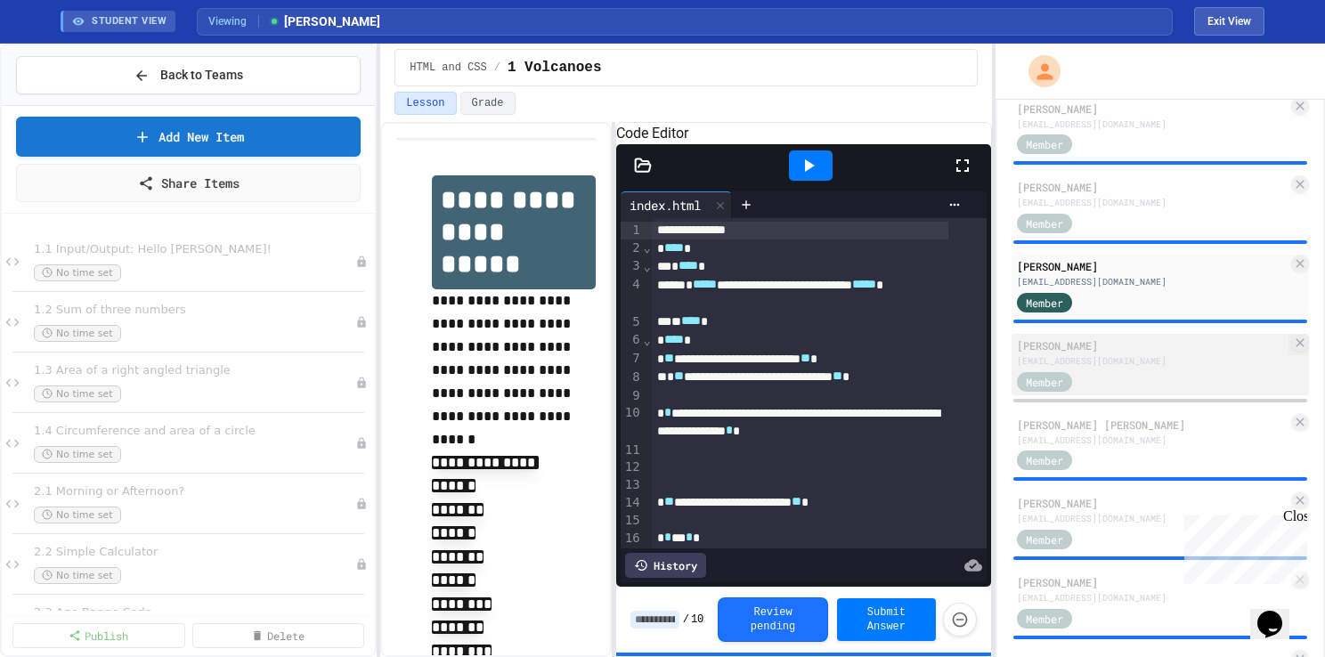
click at [1098, 338] on div "[PERSON_NAME]" at bounding box center [1152, 346] width 271 height 16
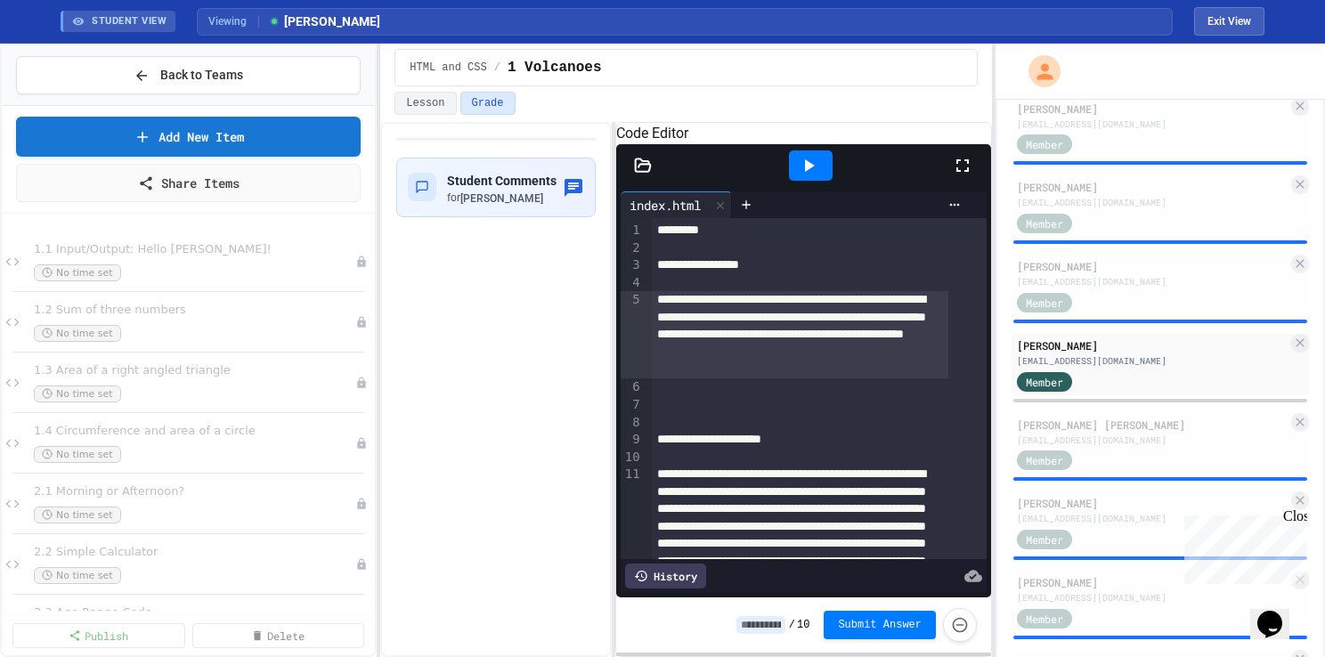
click at [809, 379] on div "**********" at bounding box center [800, 334] width 297 height 87
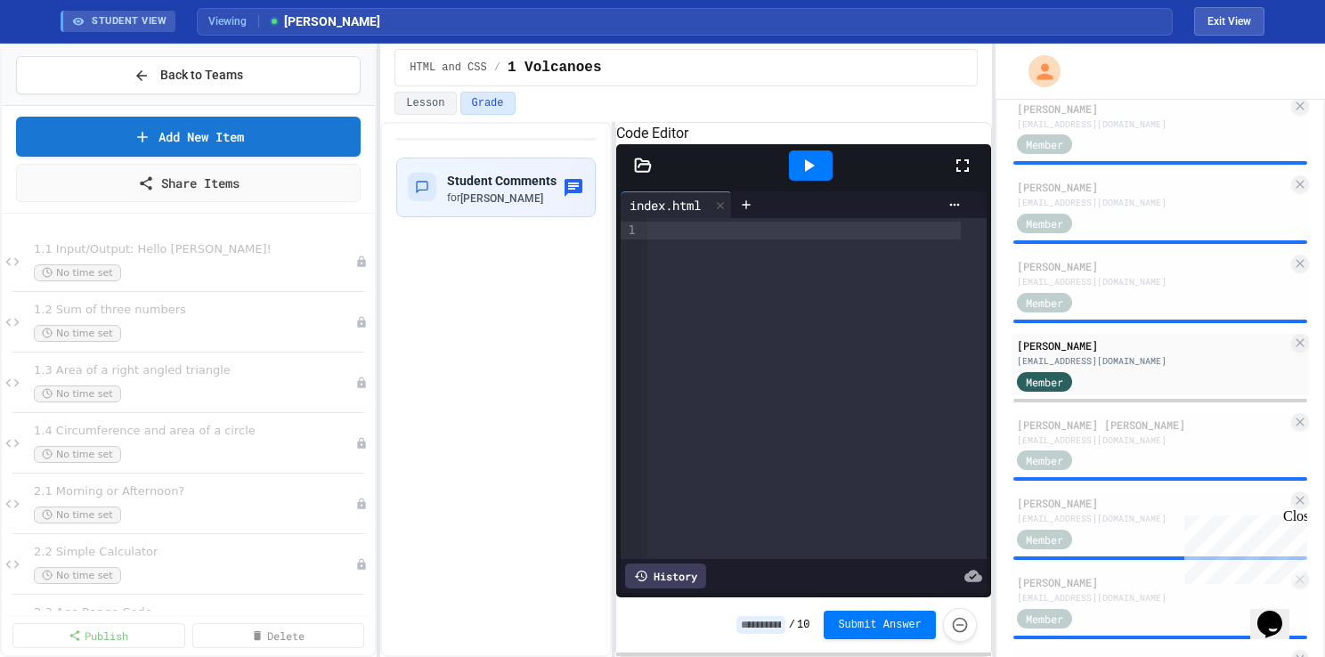
scroll to position [75, 0]
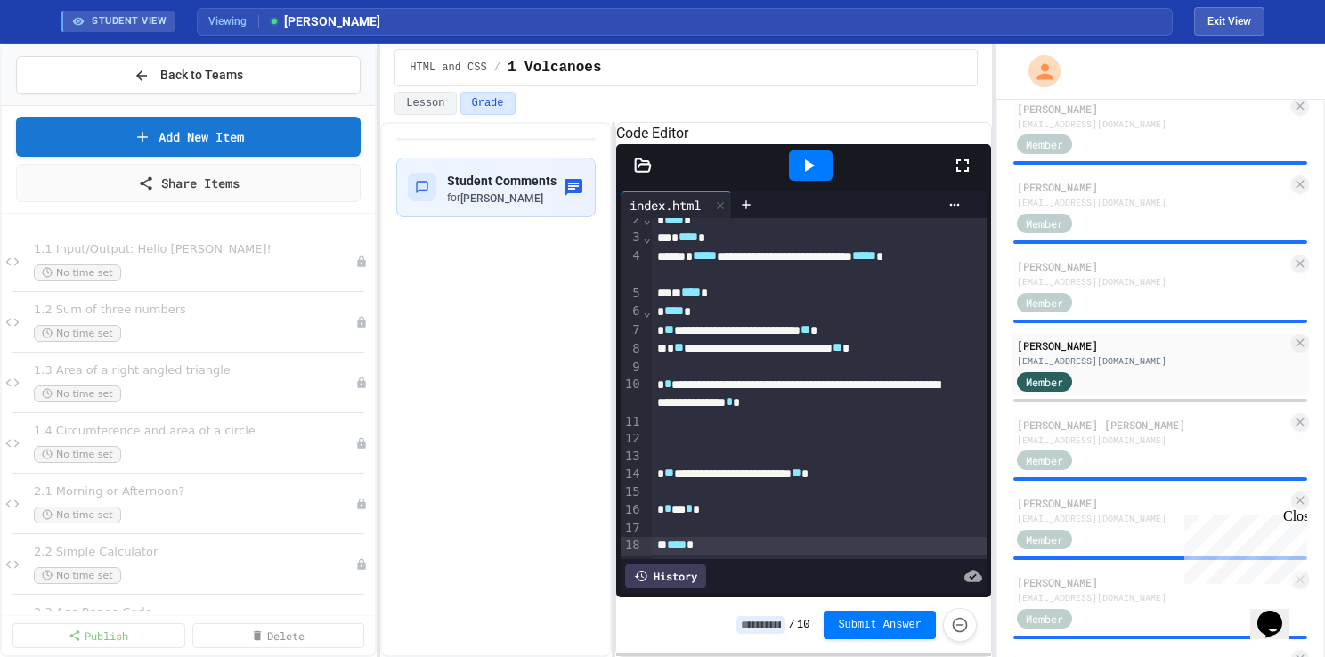
click at [816, 176] on icon at bounding box center [808, 165] width 21 height 21
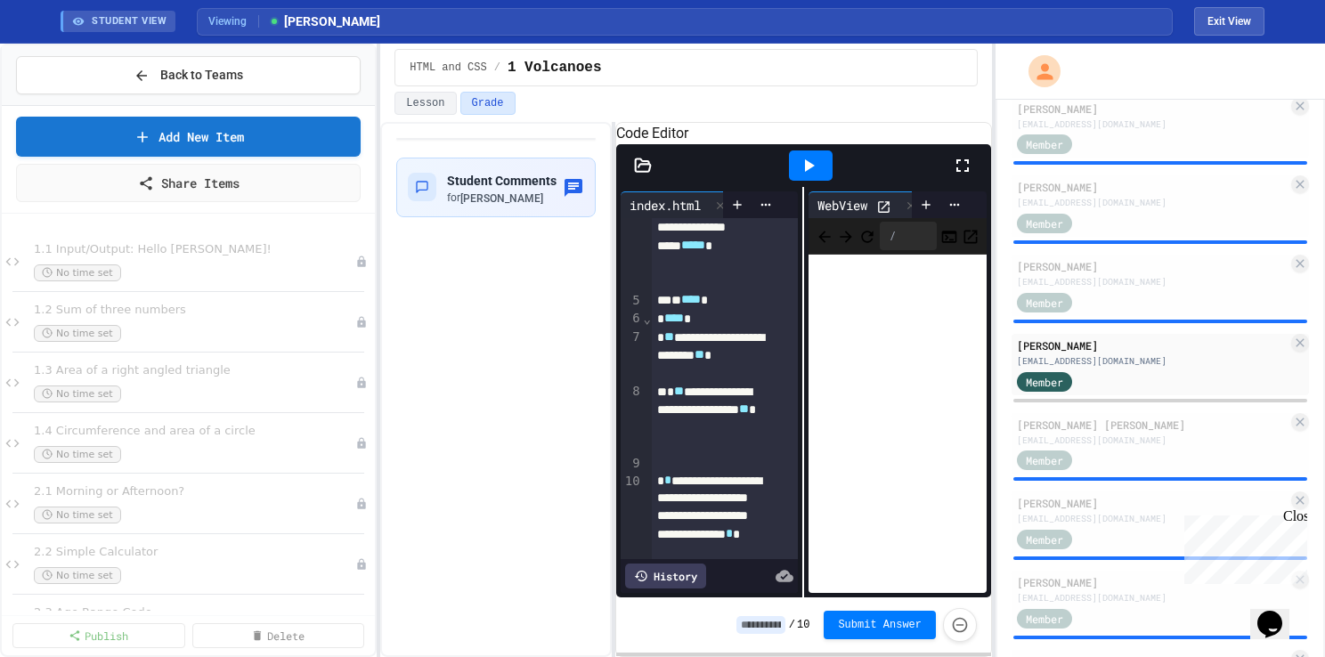
click at [1276, 611] on icon "Chat widget" at bounding box center [1270, 624] width 25 height 27
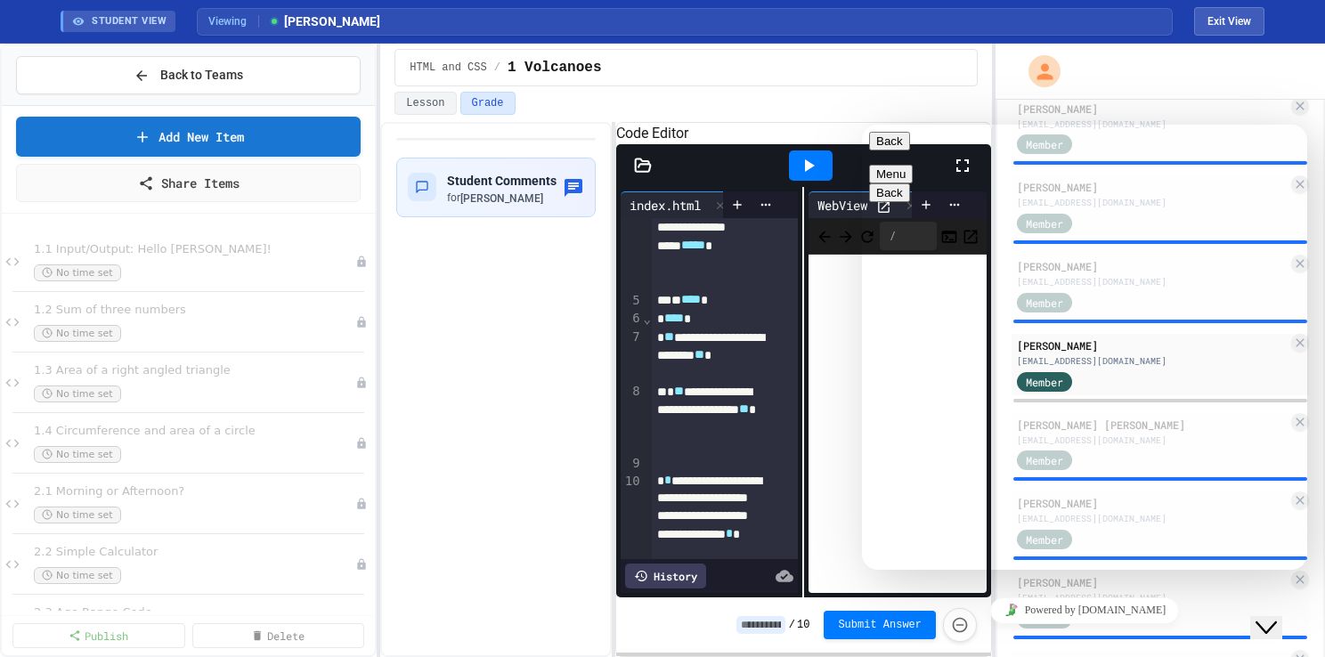
type textarea "**********"
